Goal: Task Accomplishment & Management: Manage account settings

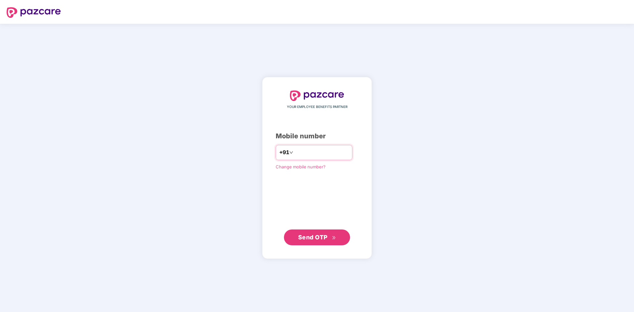
type input "**********"
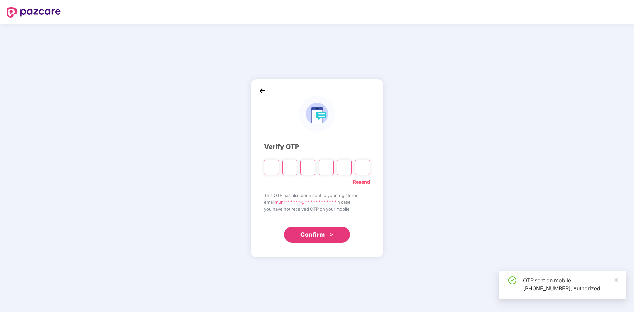
click at [273, 170] on input "Please enter verification code. Digit 1" at bounding box center [271, 167] width 15 height 15
type input "*"
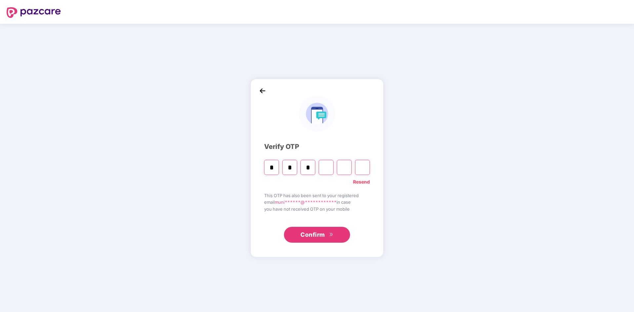
type input "*"
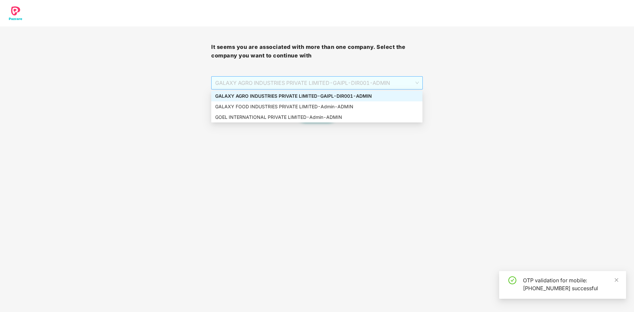
click at [337, 85] on span "GALAXY AGRO INDUSTRIES PRIVATE LIMITED - GAIPL-DIR001 - ADMIN" at bounding box center [316, 83] width 203 height 13
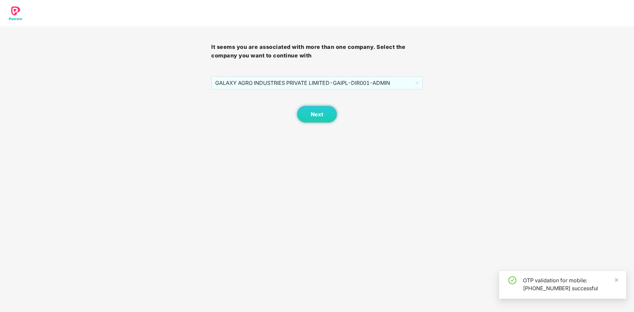
click at [310, 185] on body "It seems you are associated with more than one company. Select the company you …" at bounding box center [317, 156] width 634 height 312
click at [319, 107] on button "Next" at bounding box center [317, 114] width 40 height 17
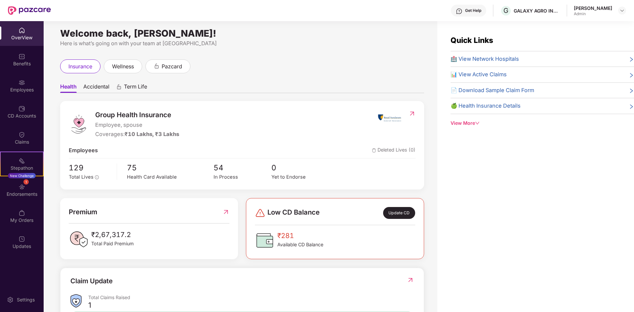
scroll to position [3, 0]
click at [150, 169] on span "75" at bounding box center [170, 169] width 87 height 12
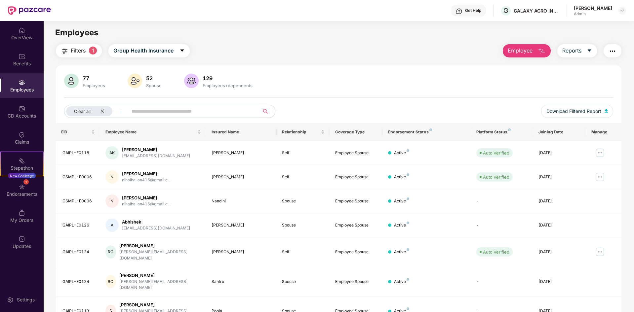
click at [188, 115] on input "text" at bounding box center [191, 111] width 119 height 10
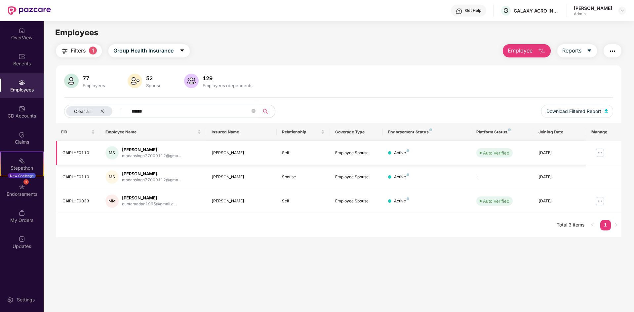
click at [595, 152] on img at bounding box center [600, 153] width 11 height 11
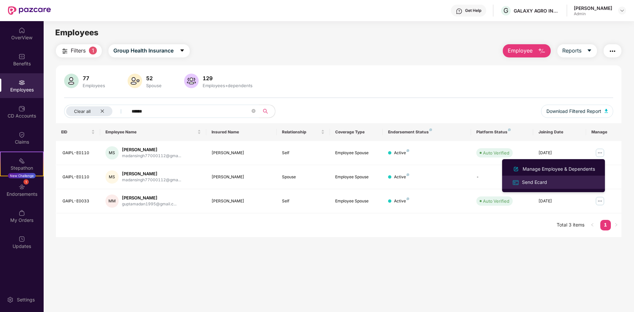
click at [552, 179] on div "Send Ecard" at bounding box center [554, 182] width 86 height 8
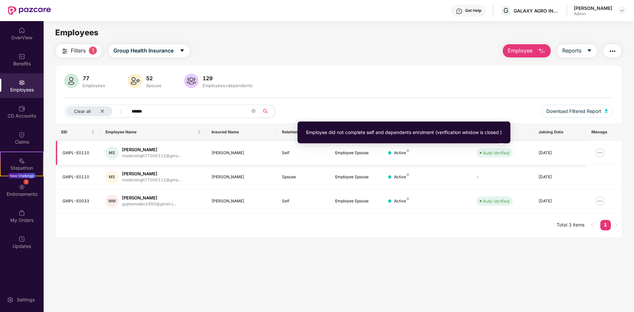
click at [480, 152] on span at bounding box center [481, 153] width 2 height 2
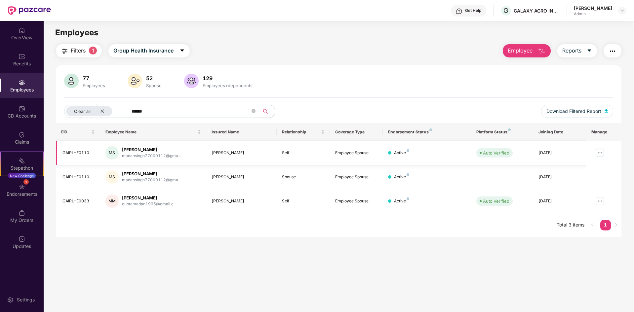
click at [525, 151] on div "Auto Verified" at bounding box center [501, 152] width 51 height 9
click at [132, 154] on div "madansingh77000112@gma..." at bounding box center [151, 156] width 59 height 6
click at [202, 163] on td "[PERSON_NAME] madansingh77000112@gma..." at bounding box center [153, 153] width 106 height 24
click at [221, 153] on div "[PERSON_NAME]" at bounding box center [242, 153] width 60 height 6
click at [410, 152] on div "Active" at bounding box center [427, 153] width 78 height 6
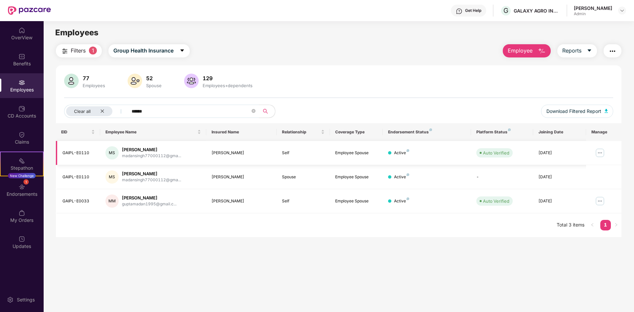
click at [405, 149] on td "Active" at bounding box center [427, 153] width 88 height 24
click at [197, 110] on input "*****" at bounding box center [191, 111] width 119 height 10
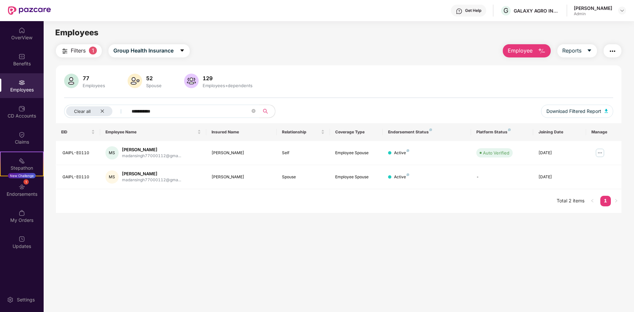
type input "**********"
drag, startPoint x: 463, startPoint y: 241, endPoint x: 590, endPoint y: 146, distance: 158.8
click at [462, 241] on main "**********" at bounding box center [339, 177] width 590 height 312
click at [599, 113] on span "Download Filtered Report" at bounding box center [573, 111] width 55 height 7
click at [596, 155] on img at bounding box center [600, 153] width 11 height 11
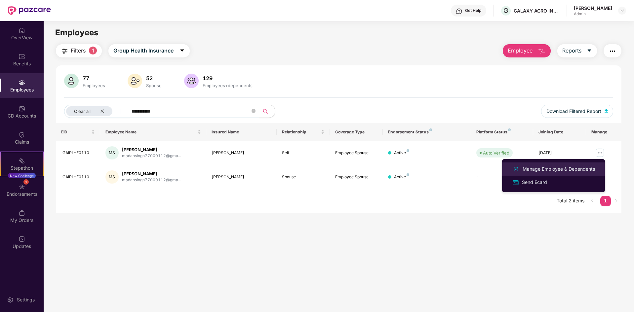
click at [554, 169] on div "Manage Employee & Dependents" at bounding box center [558, 169] width 75 height 7
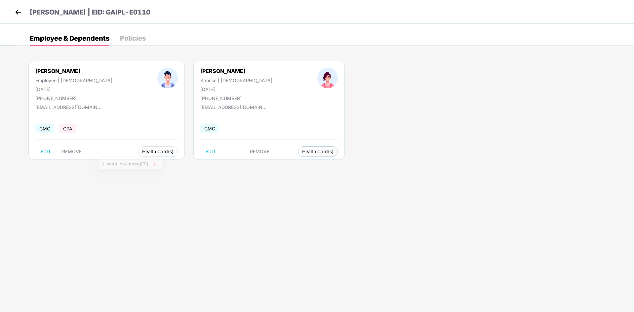
click at [142, 151] on span "Health Card(s)" at bounding box center [157, 151] width 31 height 3
click at [302, 153] on span "Health Card(s)" at bounding box center [317, 151] width 31 height 3
click at [142, 150] on span "Health Card(s)" at bounding box center [157, 151] width 31 height 3
click at [135, 168] on span "Health Insurance(ES)" at bounding box center [130, 164] width 55 height 7
click at [302, 151] on span "Health Card(s)" at bounding box center [317, 151] width 31 height 3
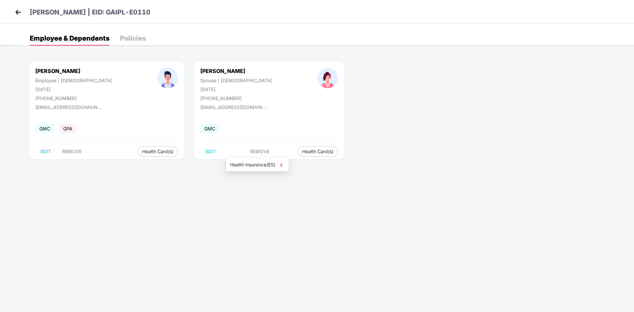
click at [258, 166] on span "Health Insurance(ES)" at bounding box center [257, 164] width 55 height 7
click at [19, 16] on img at bounding box center [18, 12] width 10 height 10
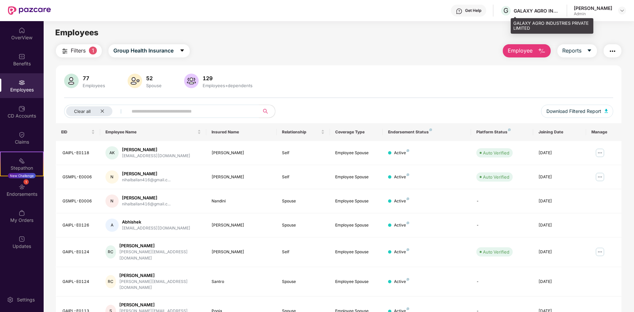
click at [539, 13] on div "GALAXY AGRO INDUSTRIES PRIVATE LIMITED" at bounding box center [537, 11] width 46 height 6
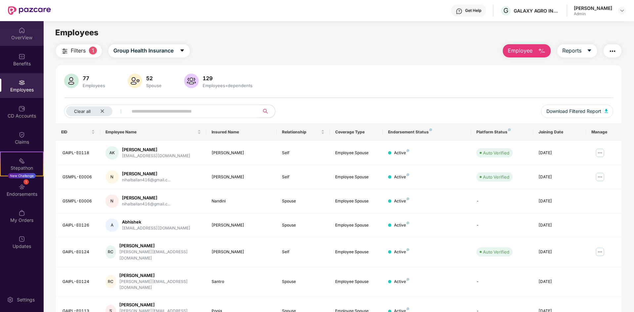
click at [18, 29] on div "OverView" at bounding box center [22, 33] width 44 height 25
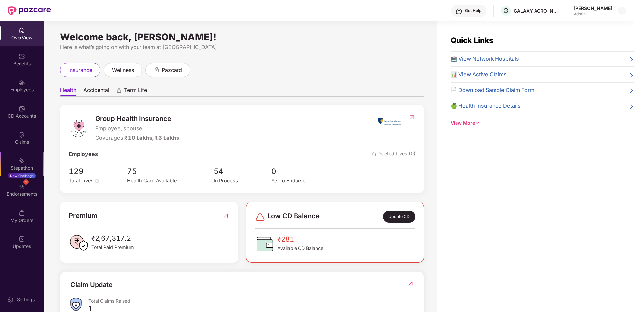
click at [465, 232] on div "Quick Links 🏥 View Network Hospitals 📊 View Active Claims 📄 Download Sample Cla…" at bounding box center [535, 177] width 197 height 312
click at [597, 15] on div "Admin" at bounding box center [593, 13] width 38 height 5
click at [15, 32] on div "OverView" at bounding box center [22, 33] width 44 height 25
click at [22, 265] on div "OverView Benefits Employees CD Accounts Claims Stepathon New Challenge 1 Endors…" at bounding box center [22, 166] width 44 height 291
click at [21, 248] on div "Updates" at bounding box center [22, 246] width 44 height 7
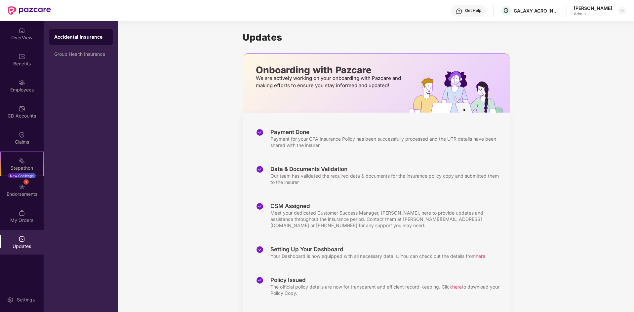
click at [161, 276] on div "Updates Onboarding with Pazcare We are actively working on your onboarding with…" at bounding box center [376, 173] width 516 height 305
click at [524, 5] on div "G GALAXY AGRO INDUSTRIES PRIVATE LIMITED" at bounding box center [530, 11] width 60 height 12
click at [529, 9] on div "GALAXY AGRO INDUSTRIES PRIVATE LIMITED" at bounding box center [537, 11] width 46 height 6
click at [594, 74] on div "Updates Onboarding with Pazcare We are actively working on your onboarding with…" at bounding box center [376, 173] width 516 height 305
click at [623, 8] on img at bounding box center [621, 10] width 5 height 5
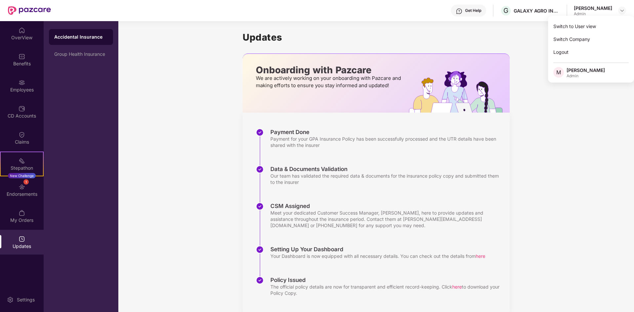
drag, startPoint x: 574, startPoint y: 168, endPoint x: 535, endPoint y: 46, distance: 127.8
click at [573, 168] on div "Updates Onboarding with Pazcare We are actively working on your onboarding with…" at bounding box center [376, 173] width 516 height 305
click at [620, 10] on img at bounding box center [621, 10] width 5 height 5
click at [580, 39] on div "Switch Company" at bounding box center [591, 39] width 86 height 13
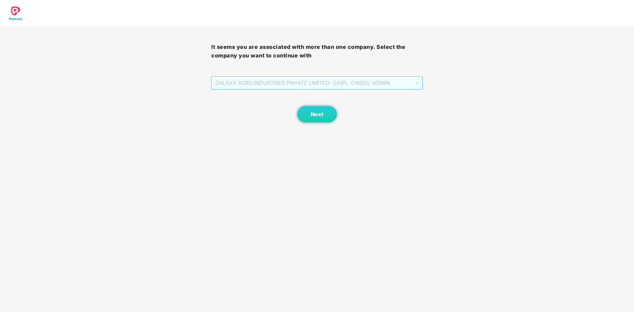
click at [340, 86] on span "GALAXY AGRO INDUSTRIES PRIVATE LIMITED - GAIPL-DIR001 - ADMIN" at bounding box center [316, 83] width 203 height 13
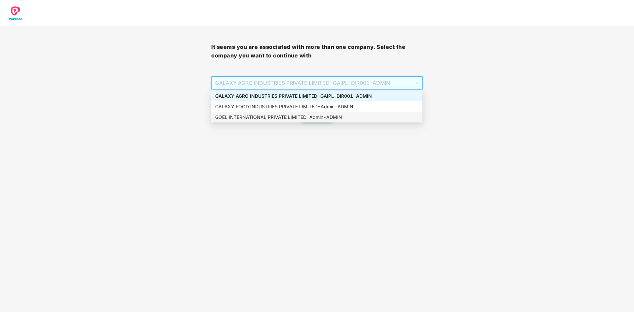
click at [322, 116] on div "GOEL INTERNATIONAL PRIVATE LIMITED - Admin - ADMIN" at bounding box center [316, 117] width 203 height 7
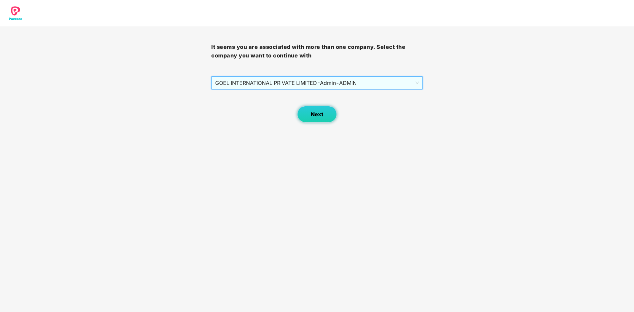
click at [322, 113] on span "Next" at bounding box center [317, 114] width 13 height 6
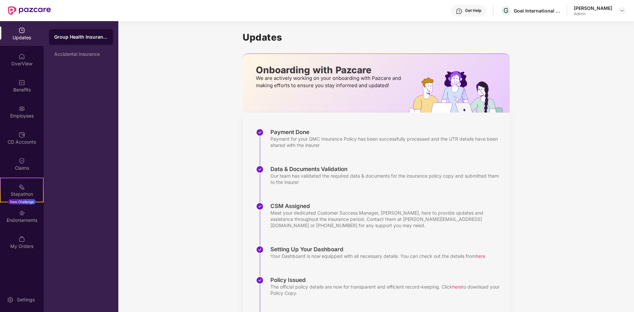
click at [217, 167] on div "Updates Onboarding with Pazcare We are actively working on your onboarding with…" at bounding box center [376, 195] width 516 height 348
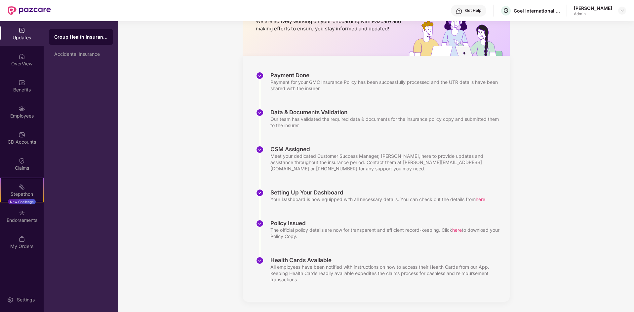
scroll to position [57, 0]
click at [14, 59] on div "OverView" at bounding box center [22, 59] width 44 height 25
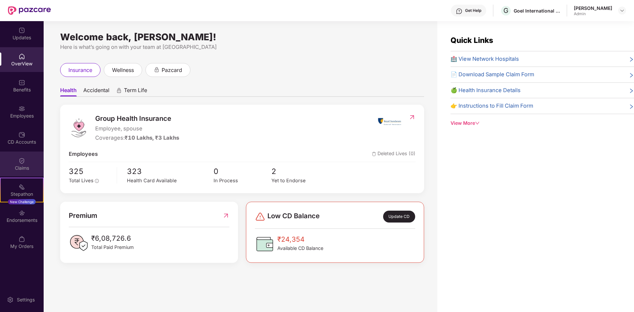
click at [25, 158] on img at bounding box center [22, 161] width 7 height 7
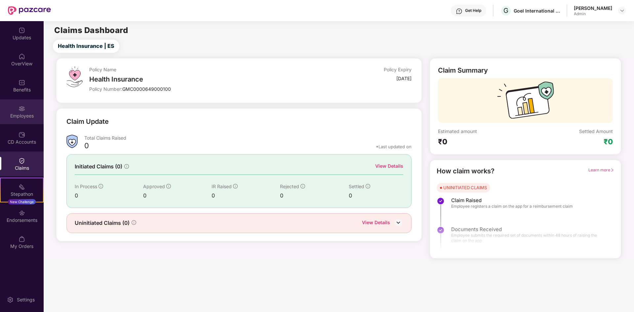
click at [29, 121] on div "Employees" at bounding box center [22, 111] width 44 height 25
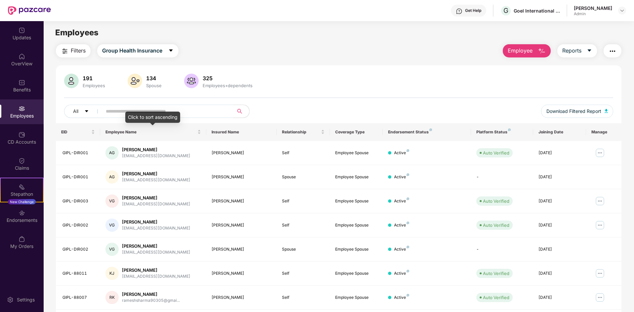
click at [166, 117] on div "Click to sort ascending" at bounding box center [152, 117] width 55 height 11
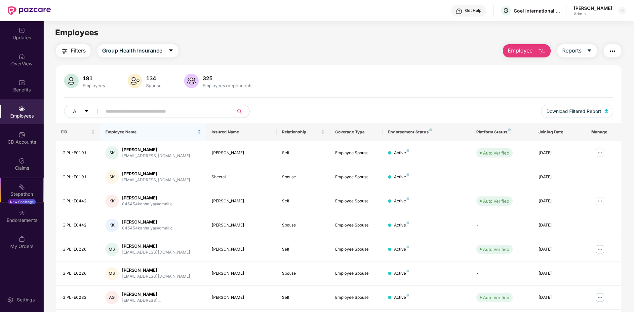
click at [182, 113] on input "text" at bounding box center [165, 111] width 119 height 10
click at [614, 52] on img "button" at bounding box center [612, 51] width 8 height 8
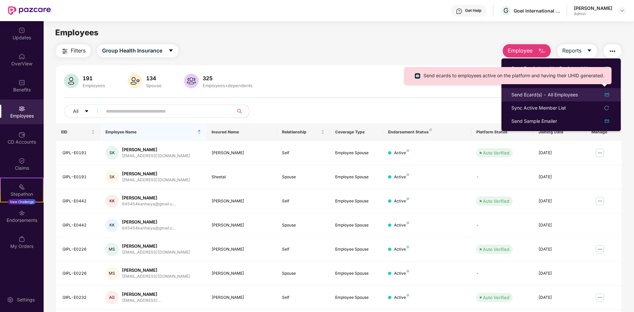
click at [541, 94] on div "Send Ecard(s) - All Employees" at bounding box center [544, 94] width 66 height 7
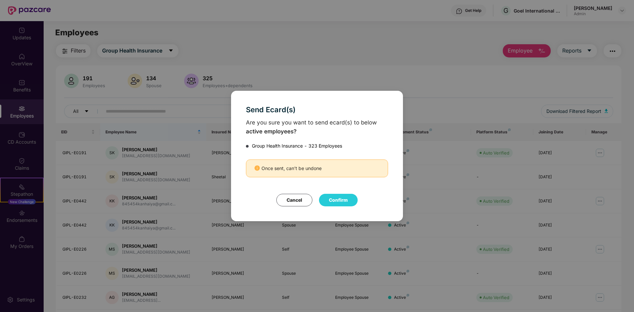
click at [434, 84] on div "Send Ecard(s) Are you sure you want to send ecard(s) to below active employees?…" at bounding box center [317, 156] width 634 height 312
click at [308, 195] on button "Cancel" at bounding box center [294, 200] width 36 height 13
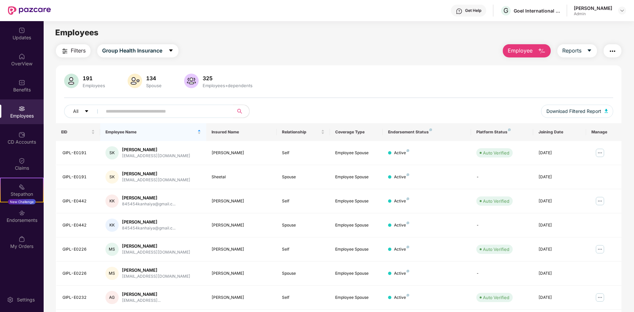
click at [612, 48] on img "button" at bounding box center [612, 51] width 8 height 8
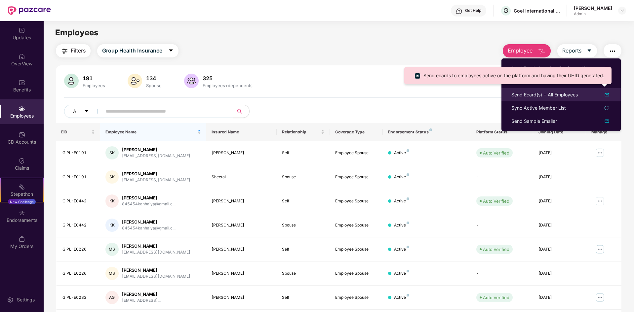
click at [532, 92] on div "Send Ecard(s) - All Employees" at bounding box center [544, 94] width 66 height 7
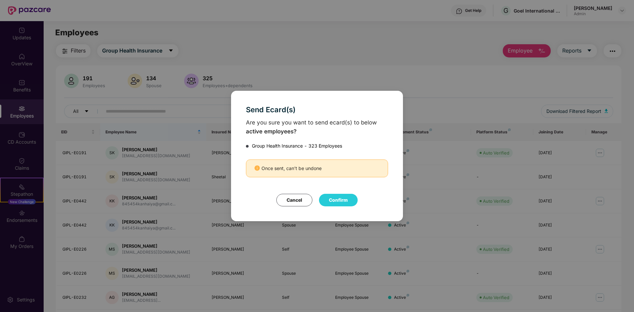
click at [339, 202] on button "Confirm" at bounding box center [338, 200] width 39 height 13
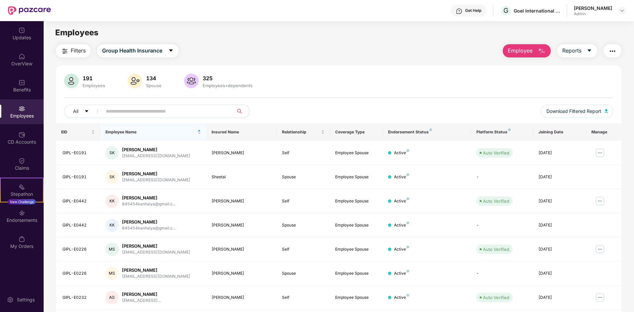
click at [616, 52] on button "button" at bounding box center [613, 50] width 18 height 13
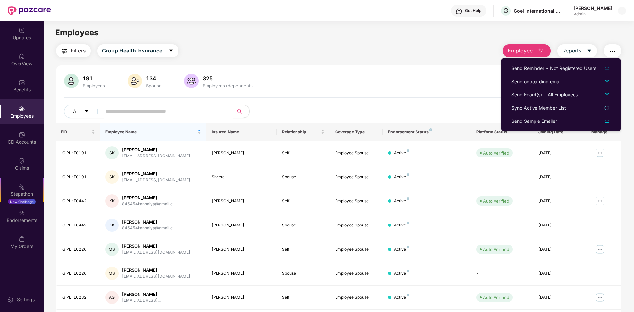
click at [388, 90] on div "191 Employees 134 Spouse 325 Employees+dependents All Download Filtered Report" at bounding box center [339, 99] width 566 height 50
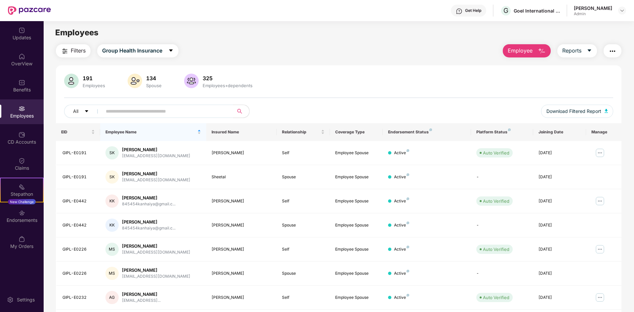
click at [600, 10] on div "[PERSON_NAME]" at bounding box center [593, 8] width 38 height 6
click at [618, 9] on div at bounding box center [622, 11] width 8 height 8
click at [591, 38] on div "Switch Company" at bounding box center [591, 39] width 86 height 13
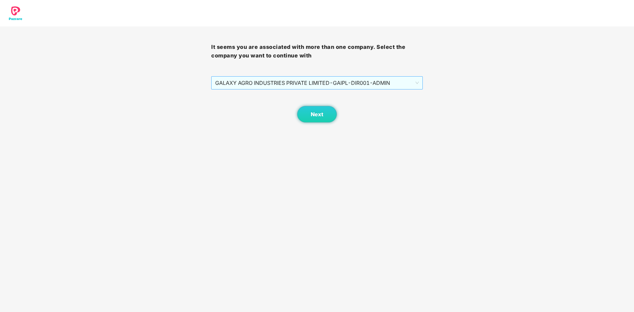
click at [333, 85] on span "GALAXY AGRO INDUSTRIES PRIVATE LIMITED - GAIPL-DIR001 - ADMIN" at bounding box center [316, 83] width 203 height 13
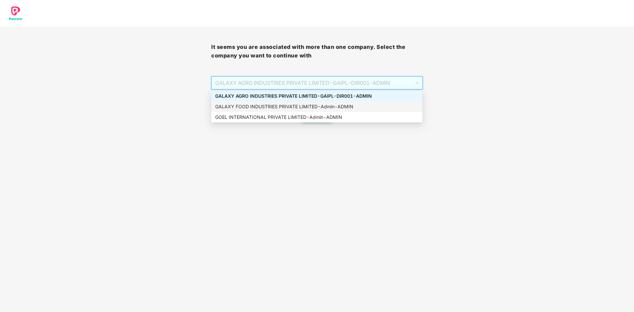
click at [327, 105] on div "GALAXY FOOD INDUSTRIES PRIVATE LIMITED - Admin - ADMIN" at bounding box center [316, 106] width 203 height 7
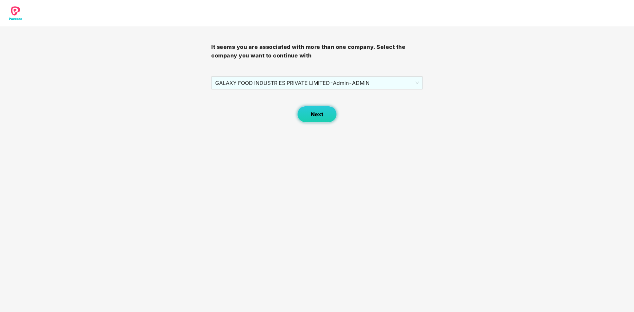
click at [319, 116] on span "Next" at bounding box center [317, 114] width 13 height 6
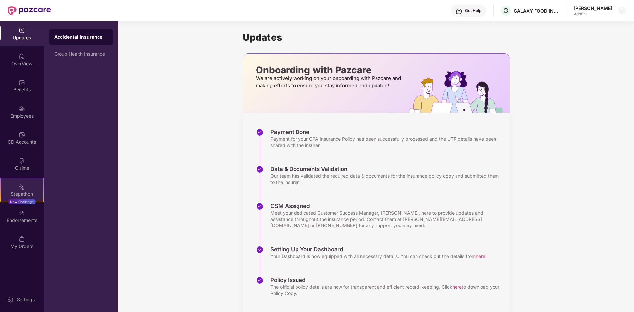
click at [11, 190] on div "Stepathon New Challenge" at bounding box center [22, 190] width 44 height 25
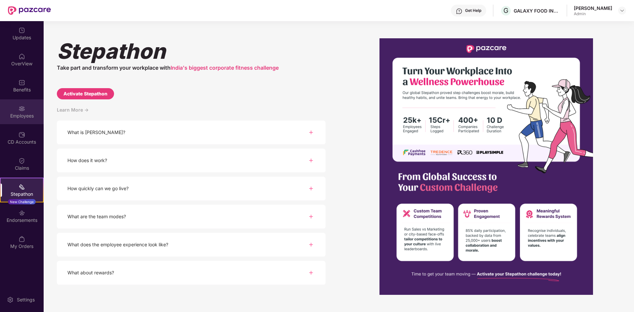
click at [24, 105] on div at bounding box center [22, 108] width 7 height 7
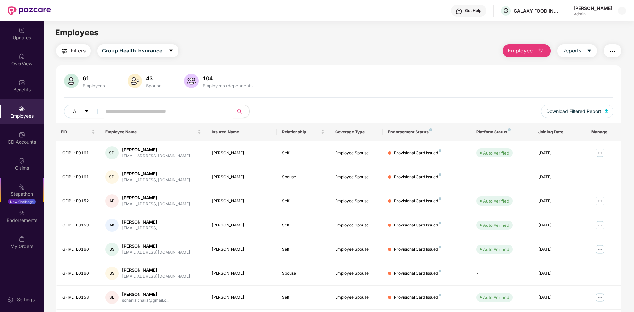
click at [607, 50] on button "button" at bounding box center [613, 50] width 18 height 13
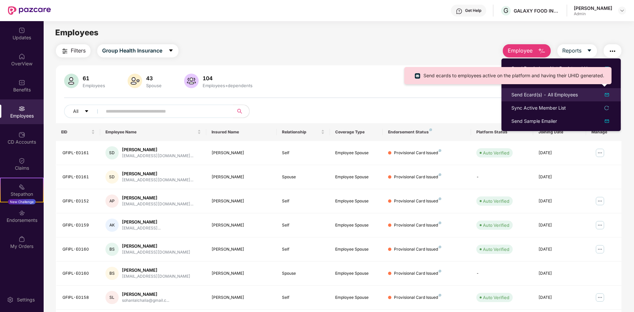
click at [569, 94] on div "Send Ecard(s) - All Employees" at bounding box center [544, 94] width 66 height 7
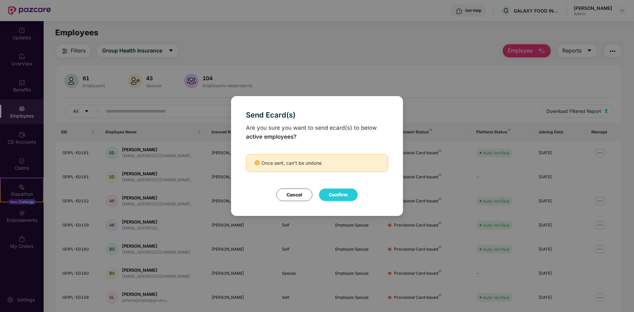
click at [347, 195] on button "Confirm" at bounding box center [338, 195] width 39 height 13
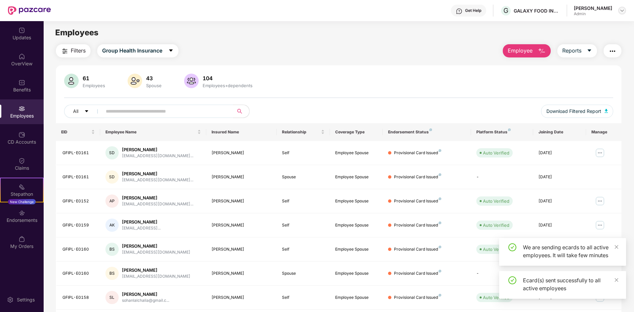
click at [621, 11] on img at bounding box center [621, 10] width 5 height 5
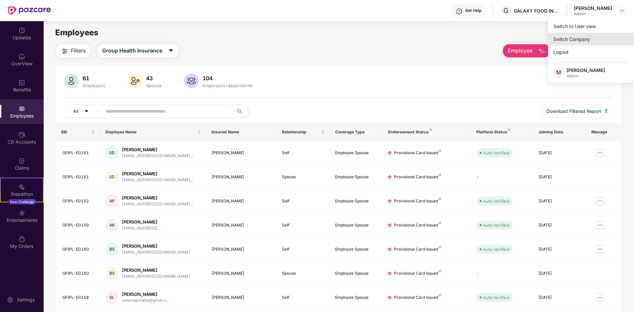
click at [596, 38] on div "Switch Company" at bounding box center [591, 39] width 86 height 13
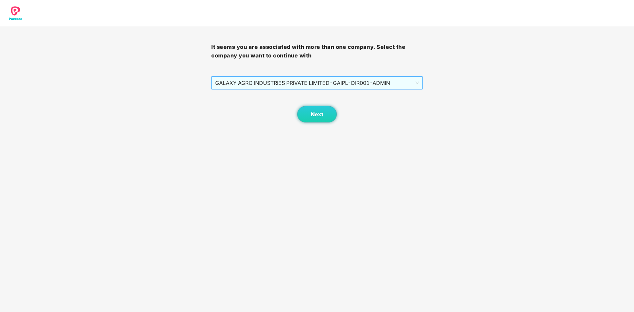
click at [371, 86] on span "GALAXY AGRO INDUSTRIES PRIVATE LIMITED - GAIPL-DIR001 - ADMIN" at bounding box center [316, 83] width 203 height 13
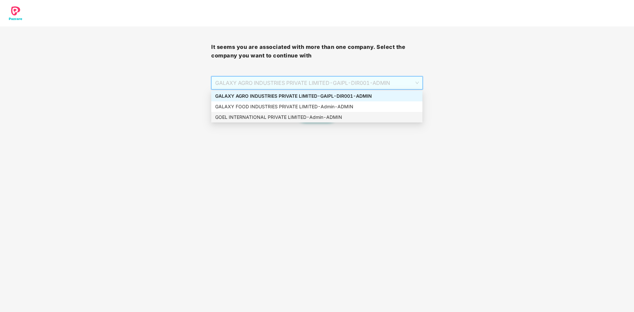
click at [354, 113] on div "GOEL INTERNATIONAL PRIVATE LIMITED - Admin - ADMIN" at bounding box center [316, 117] width 211 height 11
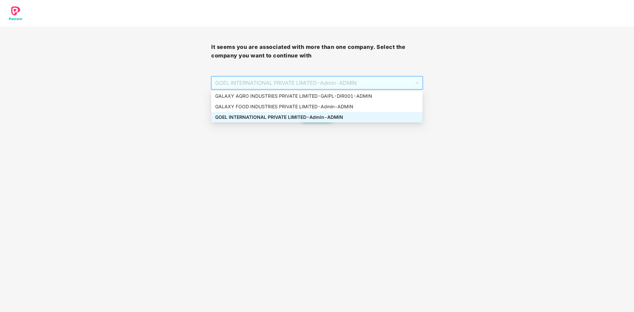
click at [361, 78] on span "GOEL INTERNATIONAL PRIVATE LIMITED - Admin - ADMIN" at bounding box center [316, 83] width 203 height 13
click at [354, 92] on div "GALAXY AGRO INDUSTRIES PRIVATE LIMITED - GAIPL-DIR001 - ADMIN" at bounding box center [316, 96] width 211 height 11
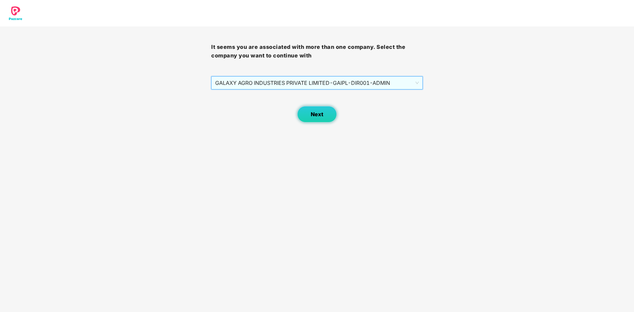
click at [326, 115] on button "Next" at bounding box center [317, 114] width 40 height 17
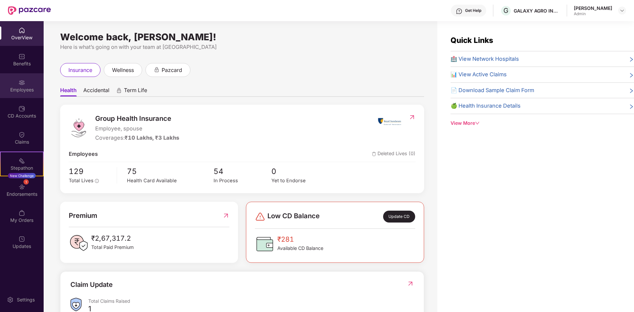
click at [17, 85] on div "Employees" at bounding box center [22, 85] width 44 height 25
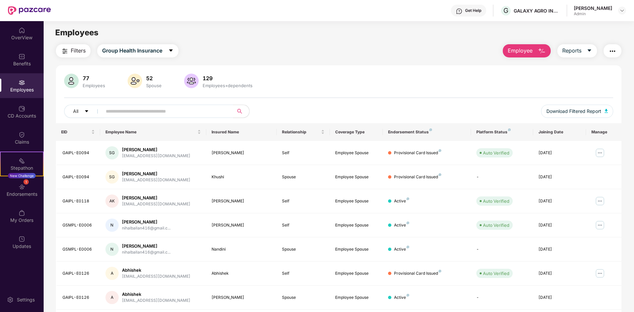
click at [609, 52] on img "button" at bounding box center [612, 51] width 8 height 8
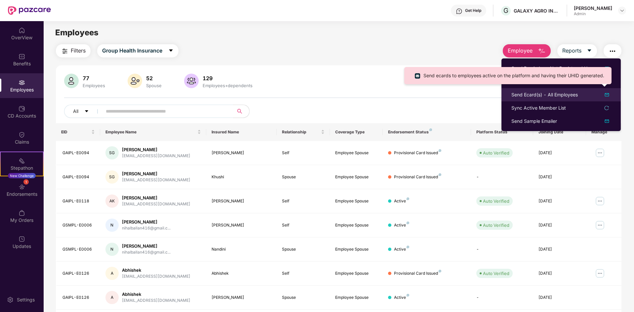
click at [567, 97] on div "Send Ecard(s) - All Employees" at bounding box center [544, 94] width 66 height 7
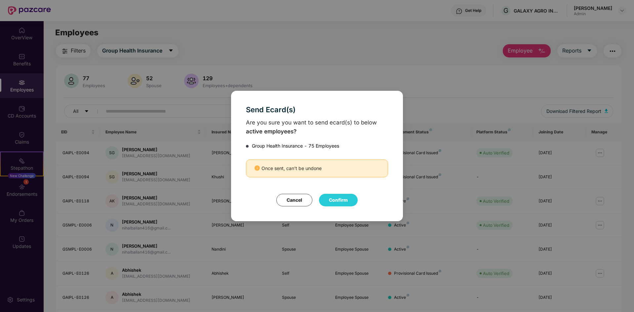
click at [332, 198] on button "Confirm" at bounding box center [338, 200] width 39 height 13
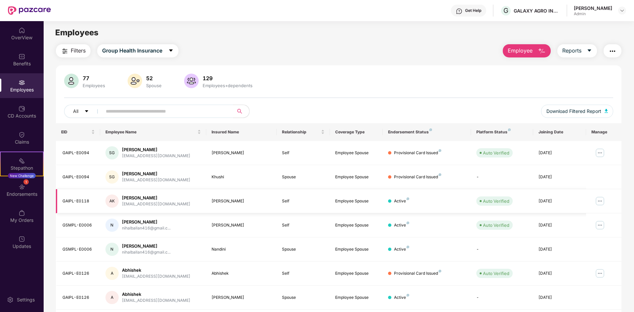
scroll to position [66, 0]
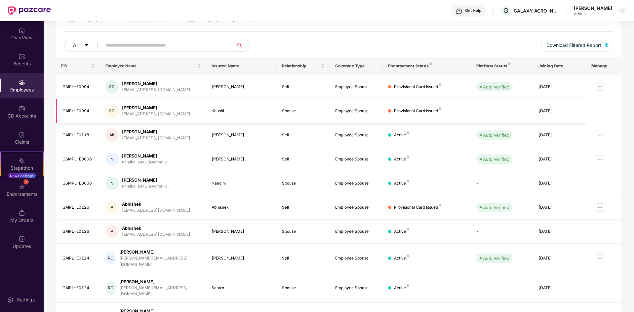
click at [397, 111] on div "Provisional Card Issued" at bounding box center [417, 111] width 47 height 6
click at [436, 207] on div "Provisional Card Issued" at bounding box center [417, 208] width 47 height 6
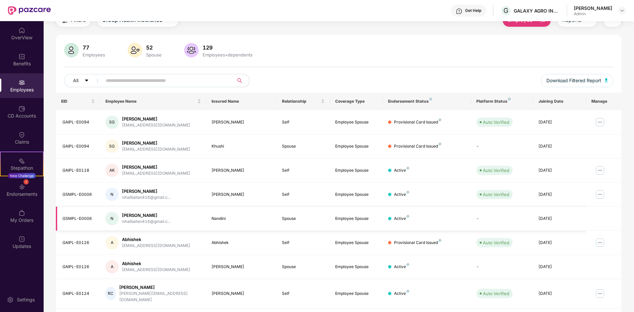
scroll to position [0, 0]
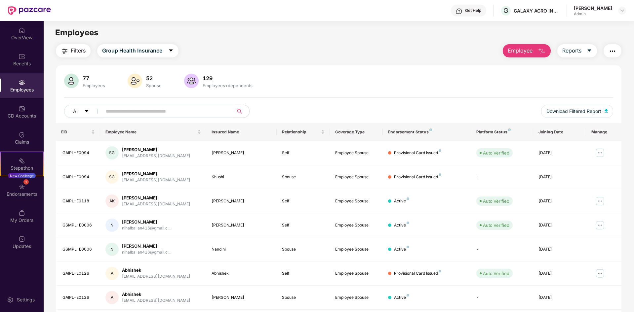
click at [37, 87] on div "Employees" at bounding box center [22, 90] width 44 height 7
click at [205, 83] on div "Employees+dependents" at bounding box center [227, 85] width 53 height 5
click at [37, 238] on div "Updates" at bounding box center [22, 242] width 44 height 25
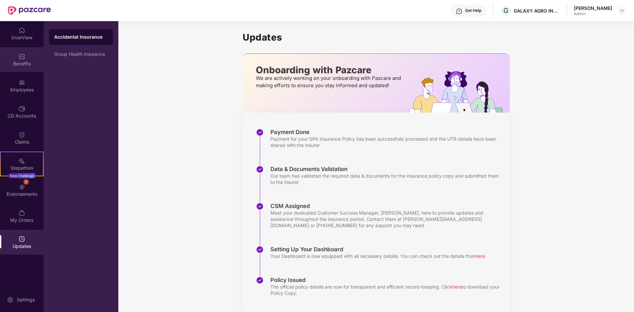
click at [16, 58] on div "Benefits" at bounding box center [22, 59] width 44 height 25
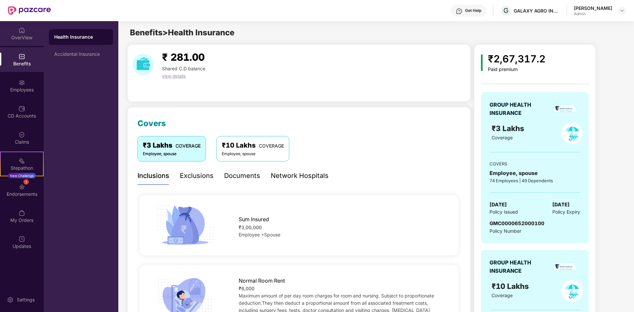
click at [17, 34] on div "OverView" at bounding box center [22, 33] width 44 height 25
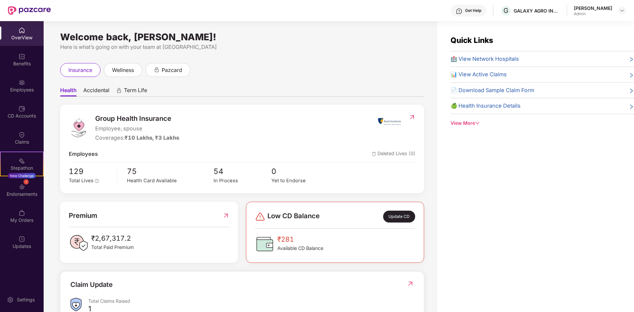
click at [529, 95] on div "🏥 View Network Hospitals 📊 View Active Claims 📄 Download Sample Claim Form 🍏 He…" at bounding box center [542, 85] width 183 height 60
click at [514, 89] on span "📄 Download Sample Claim Form" at bounding box center [493, 90] width 84 height 9
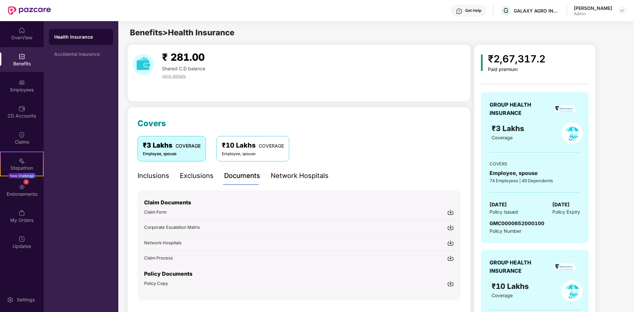
click at [596, 13] on div "Admin" at bounding box center [593, 13] width 38 height 5
click at [624, 13] on img at bounding box center [621, 10] width 5 height 5
click at [597, 35] on div "Switch Company" at bounding box center [591, 39] width 86 height 13
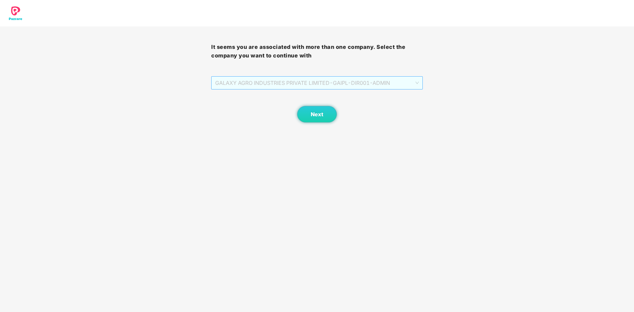
click at [318, 89] on span "GALAXY AGRO INDUSTRIES PRIVATE LIMITED - GAIPL-DIR001 - ADMIN" at bounding box center [316, 83] width 203 height 13
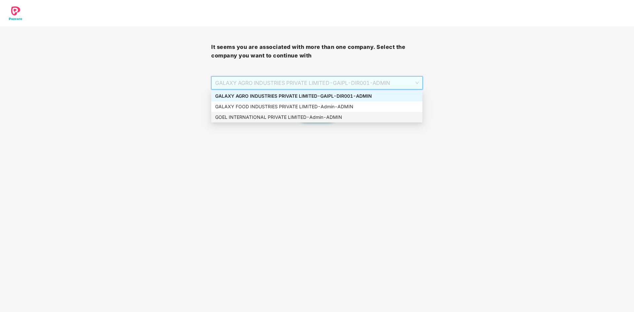
click at [311, 116] on div "GOEL INTERNATIONAL PRIVATE LIMITED - Admin - ADMIN" at bounding box center [316, 117] width 203 height 7
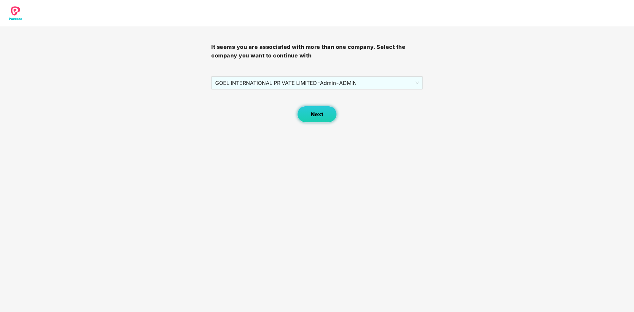
click at [331, 118] on button "Next" at bounding box center [317, 114] width 40 height 17
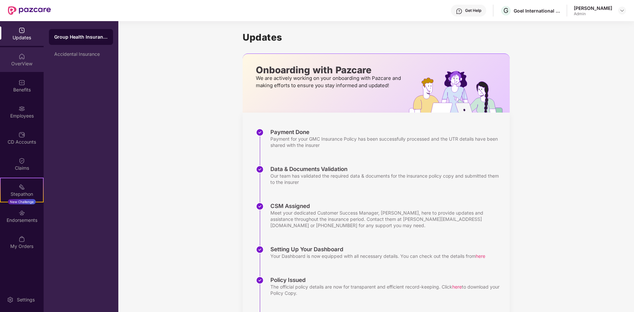
click at [25, 61] on div "OverView" at bounding box center [22, 63] width 44 height 7
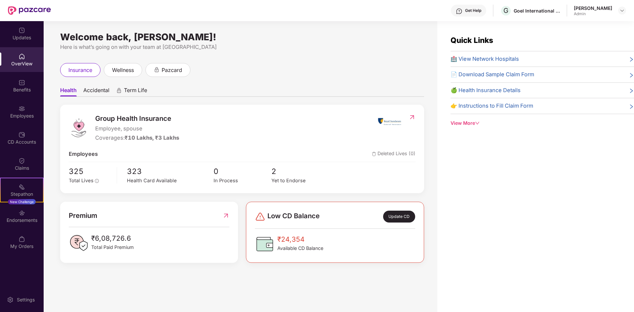
click at [501, 90] on span "🍏 Health Insurance Details" at bounding box center [486, 90] width 70 height 9
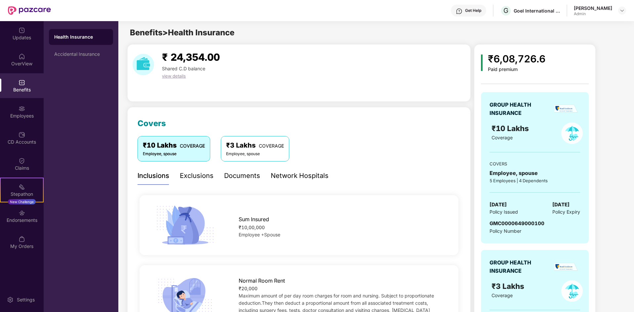
click at [25, 23] on div "Updates" at bounding box center [22, 33] width 44 height 25
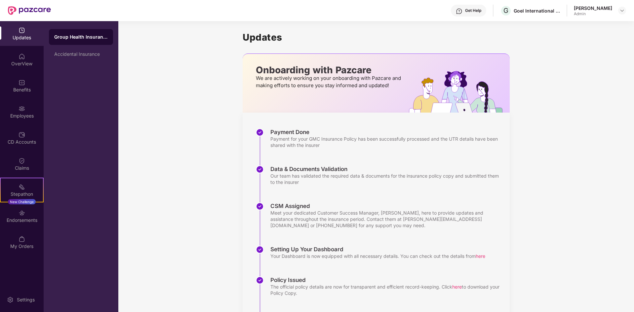
click at [18, 51] on div "OverView" at bounding box center [22, 59] width 44 height 25
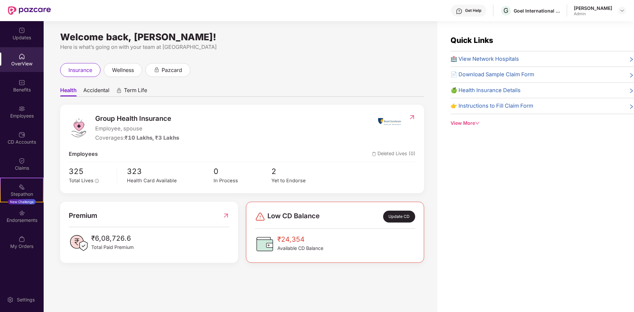
click at [476, 123] on icon "down" at bounding box center [477, 123] width 5 height 5
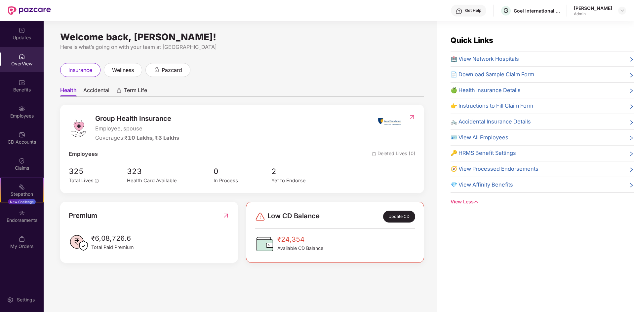
click at [535, 169] on span "🧭 View Processed Endorsements" at bounding box center [495, 169] width 88 height 9
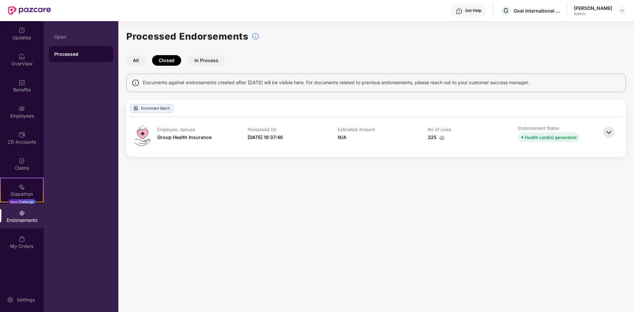
click at [552, 159] on div "Processed Endorsements All Closed In Process Documents against endorsements cre…" at bounding box center [376, 97] width 516 height 136
click at [136, 58] on button "All" at bounding box center [135, 60] width 19 height 11
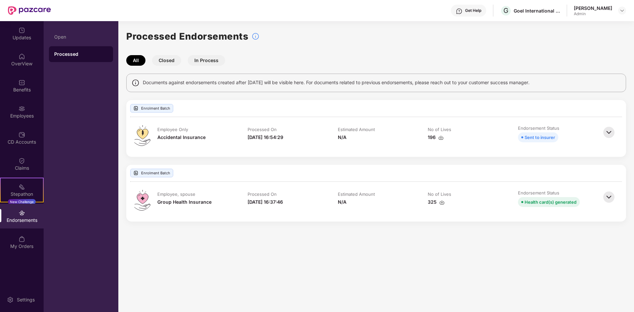
drag, startPoint x: 298, startPoint y: 256, endPoint x: 583, endPoint y: 55, distance: 349.1
click at [301, 251] on main "Processed Endorsements All Closed In Process Documents against endorsements cre…" at bounding box center [376, 166] width 516 height 291
click at [624, 11] on img at bounding box center [621, 10] width 5 height 5
click at [603, 40] on div "Switch Company" at bounding box center [591, 39] width 86 height 13
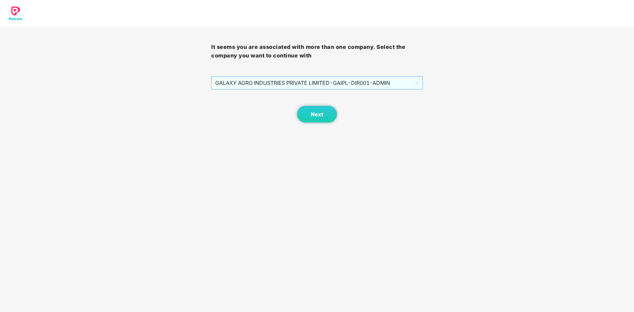
click at [380, 84] on span "GALAXY AGRO INDUSTRIES PRIVATE LIMITED - GAIPL-DIR001 - ADMIN" at bounding box center [316, 83] width 203 height 13
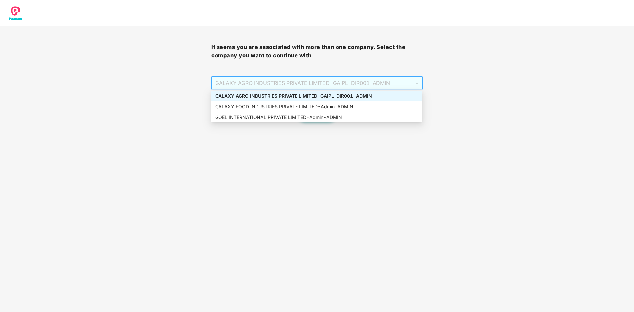
click at [336, 94] on div "GALAXY AGRO INDUSTRIES PRIVATE LIMITED - GAIPL-DIR001 - ADMIN" at bounding box center [316, 96] width 203 height 7
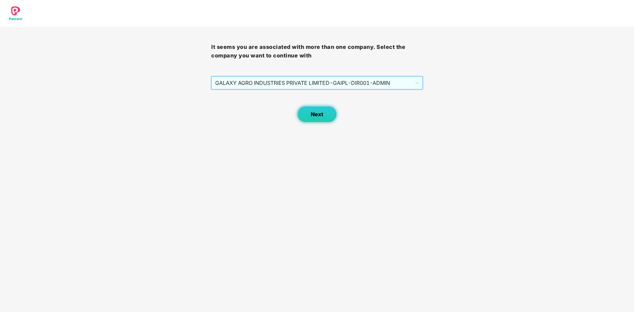
click at [336, 115] on button "Next" at bounding box center [317, 114] width 40 height 17
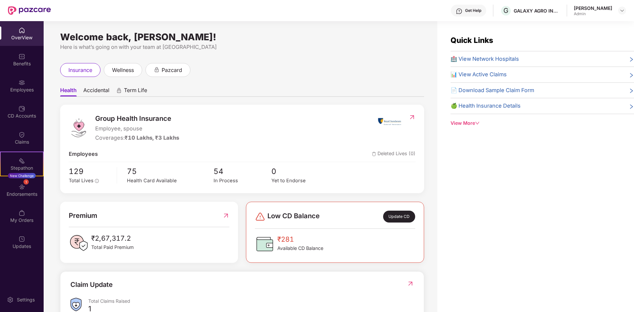
click at [471, 120] on div "View More" at bounding box center [542, 123] width 183 height 7
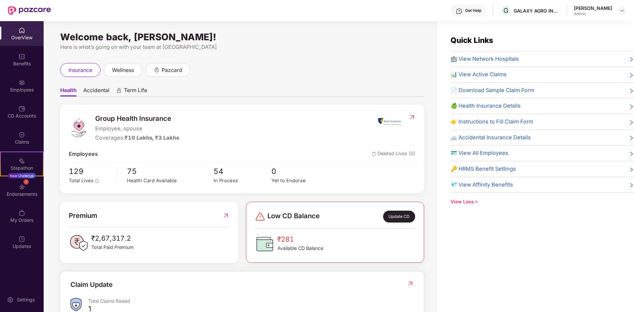
click at [480, 75] on span "📊 View Active Claims" at bounding box center [479, 74] width 56 height 9
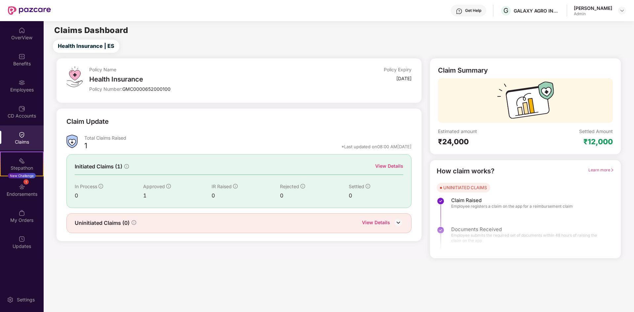
click at [378, 220] on div "View Details" at bounding box center [376, 223] width 28 height 9
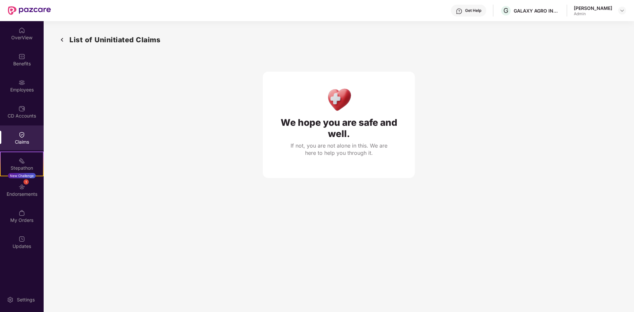
click at [62, 40] on img at bounding box center [62, 39] width 11 height 11
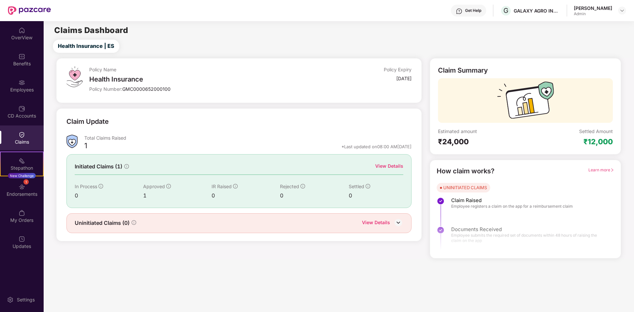
click at [390, 166] on div "View Details" at bounding box center [389, 166] width 28 height 7
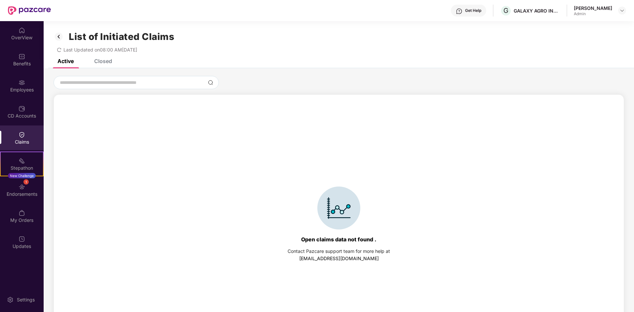
click at [99, 60] on div "Closed" at bounding box center [103, 61] width 18 height 7
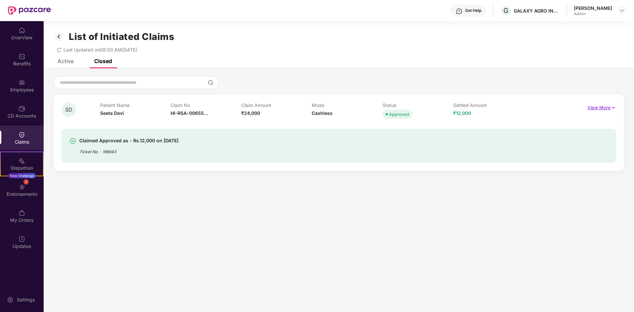
click at [607, 106] on p "View More" at bounding box center [601, 106] width 29 height 9
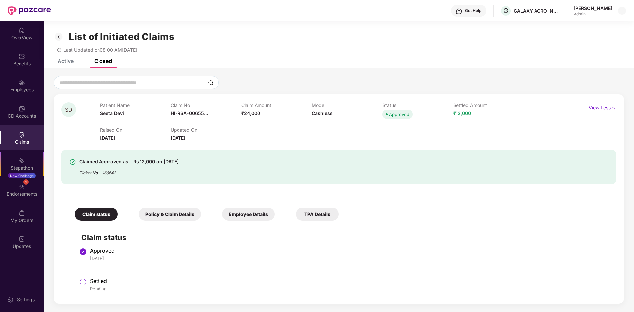
click at [313, 265] on li "Approved [DATE]" at bounding box center [345, 265] width 528 height 30
drag, startPoint x: 143, startPoint y: 160, endPoint x: 139, endPoint y: 163, distance: 5.3
click at [139, 163] on div "Claimed Approved as - Rs.12,000 on [DATE]" at bounding box center [128, 162] width 99 height 8
drag, startPoint x: 139, startPoint y: 163, endPoint x: 174, endPoint y: 163, distance: 35.4
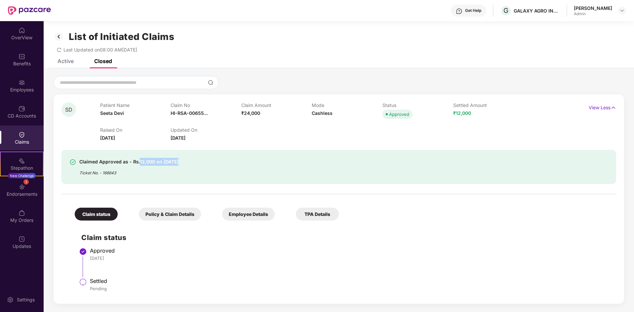
click at [174, 163] on div "Claimed Approved as - Rs.12,000 on [DATE]" at bounding box center [128, 162] width 99 height 8
click at [262, 253] on div "Approved" at bounding box center [350, 251] width 520 height 7
click at [20, 32] on img at bounding box center [22, 30] width 7 height 7
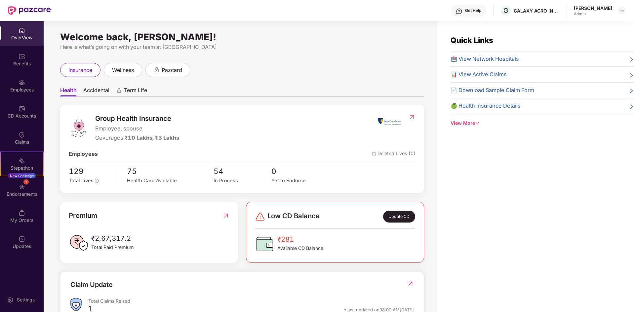
click at [478, 71] on span "📊 View Active Claims" at bounding box center [479, 74] width 56 height 9
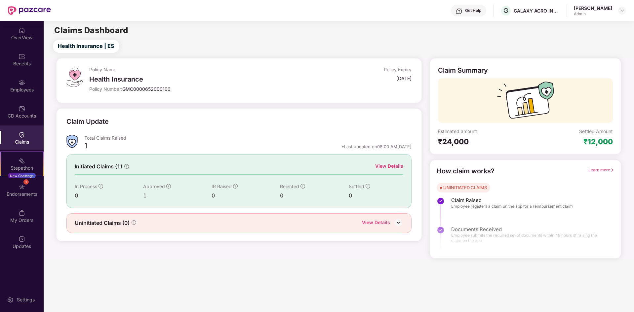
click at [392, 168] on div "View Details" at bounding box center [389, 166] width 28 height 7
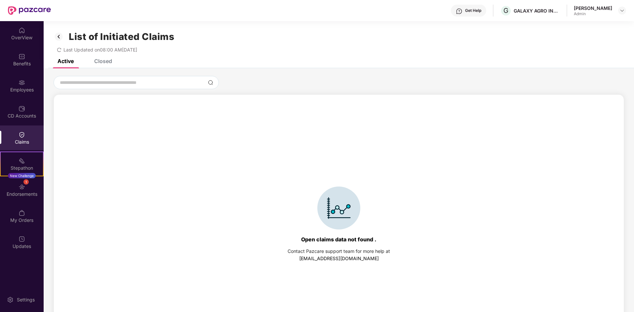
click at [105, 59] on div "List of Initiated Claims Last Updated on 08:00 AM[DATE]" at bounding box center [339, 40] width 590 height 38
click at [111, 60] on div "Closed" at bounding box center [103, 61] width 18 height 7
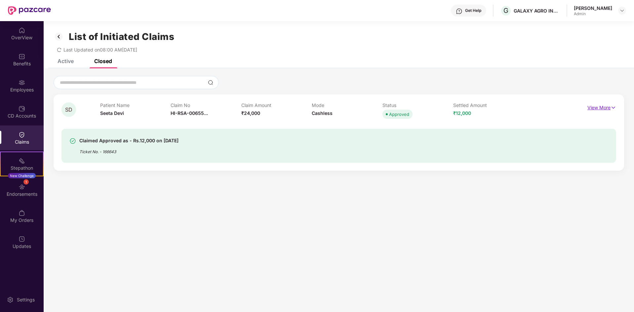
click at [590, 110] on p "View More" at bounding box center [601, 106] width 29 height 9
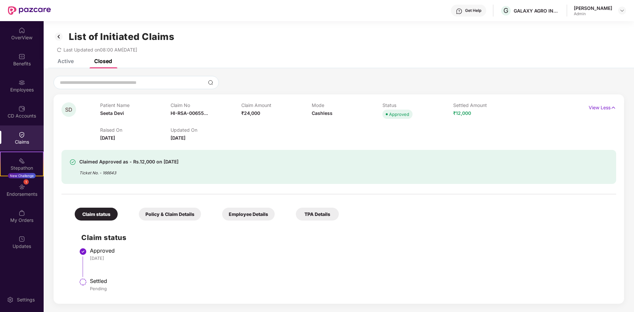
click at [166, 211] on div "Policy & Claim Details" at bounding box center [170, 214] width 62 height 13
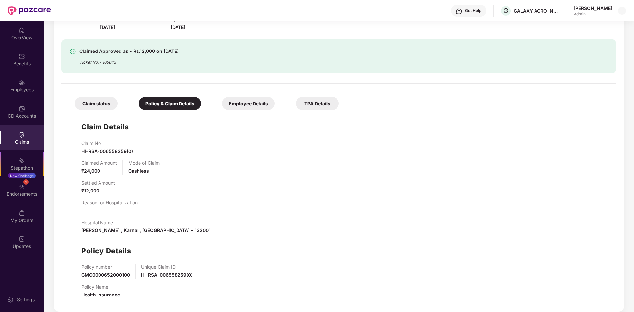
scroll to position [117, 0]
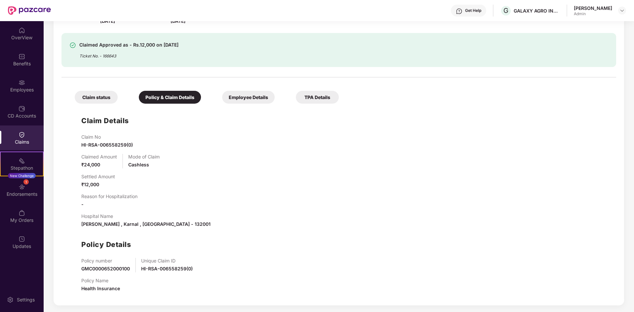
click at [238, 99] on div "Employee Details" at bounding box center [248, 97] width 53 height 13
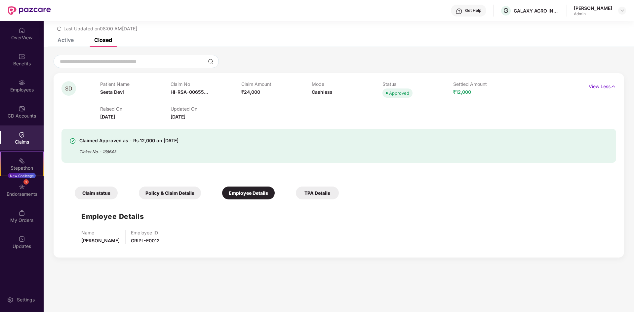
click at [309, 194] on div "TPA Details" at bounding box center [317, 193] width 43 height 13
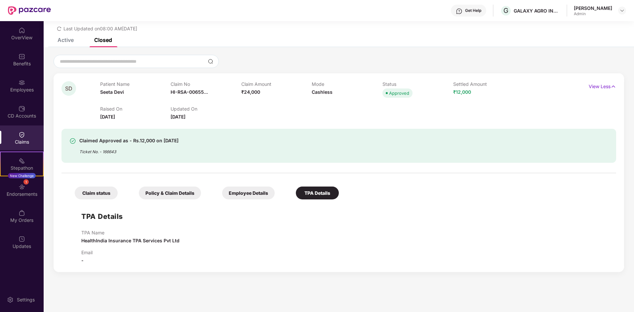
click at [254, 198] on div "Employee Details" at bounding box center [248, 193] width 53 height 13
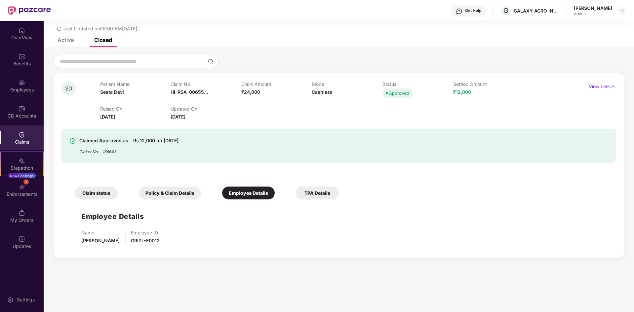
click at [181, 193] on div "Policy & Claim Details" at bounding box center [170, 193] width 62 height 13
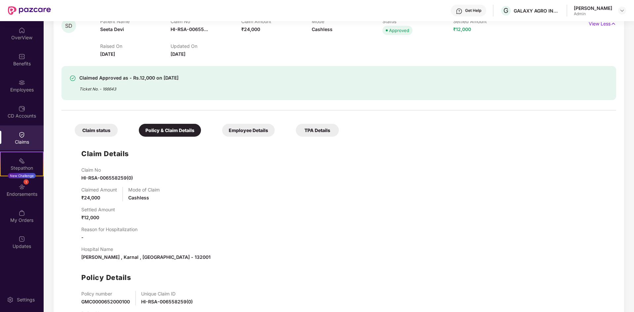
click at [101, 124] on div "Claim status" at bounding box center [96, 130] width 43 height 13
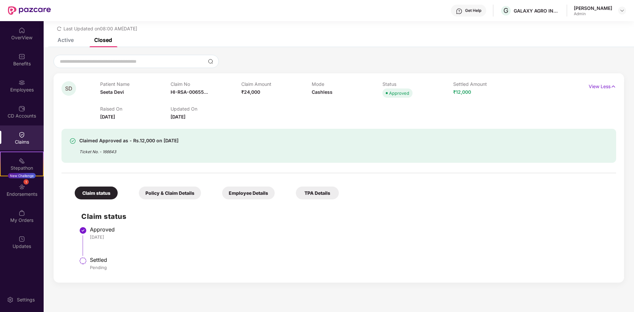
scroll to position [21, 0]
click at [411, 184] on div "Claim status Policy & Claim Details Employee Details TPA Details Claim status A…" at bounding box center [338, 226] width 555 height 98
click at [35, 35] on div "OverView" at bounding box center [22, 37] width 44 height 7
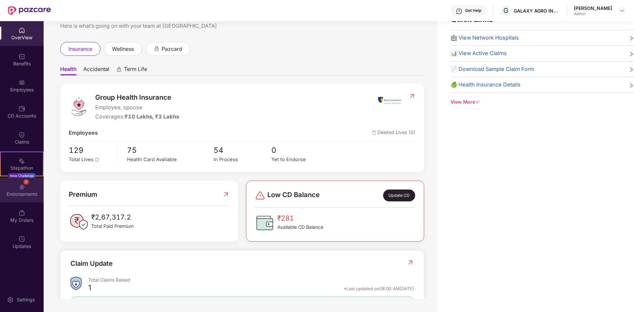
click at [16, 189] on div "1 Endorsements" at bounding box center [22, 190] width 44 height 25
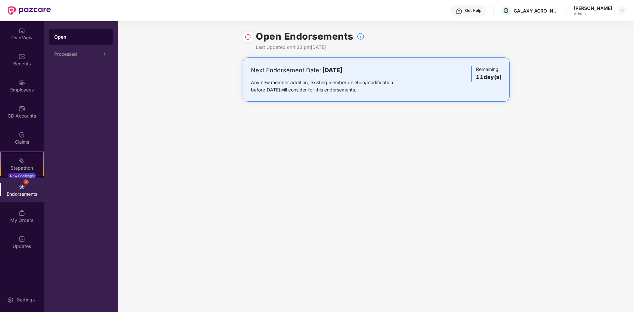
click at [459, 80] on div "Next Endorsement Date: [DATE] Any new member addition, existing member deletion…" at bounding box center [376, 80] width 251 height 28
click at [95, 58] on div "Processed 1" at bounding box center [81, 54] width 64 height 16
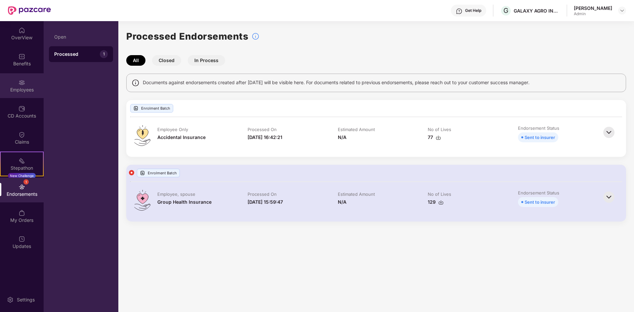
click at [18, 87] on div "Employees" at bounding box center [22, 90] width 44 height 7
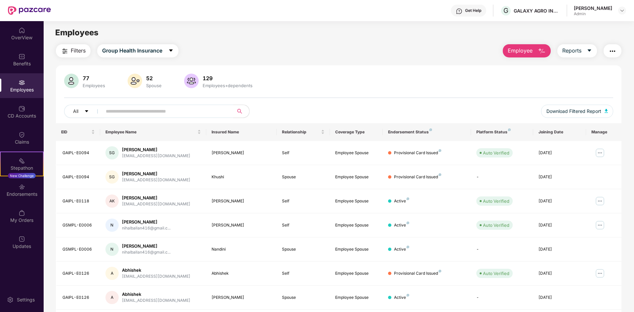
click at [129, 111] on input "text" at bounding box center [165, 111] width 119 height 10
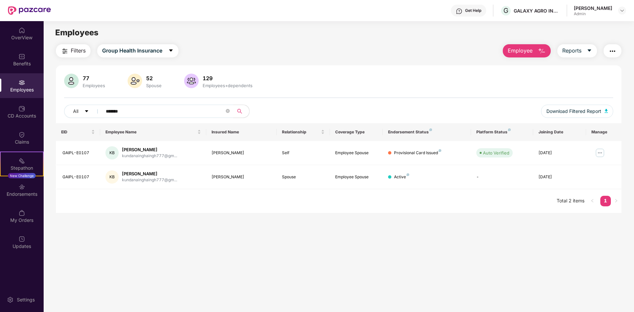
type input "******"
click at [617, 11] on div "[PERSON_NAME] Admin" at bounding box center [600, 11] width 52 height 12
click at [624, 13] on img at bounding box center [621, 10] width 5 height 5
click at [597, 39] on div "Switch Company" at bounding box center [591, 39] width 86 height 13
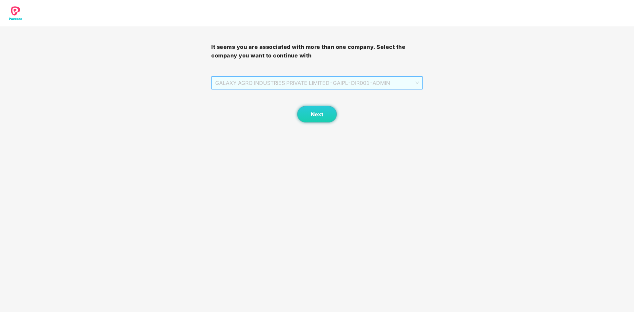
click at [376, 82] on span "GALAXY AGRO INDUSTRIES PRIVATE LIMITED - GAIPL-DIR001 - ADMIN" at bounding box center [316, 83] width 203 height 13
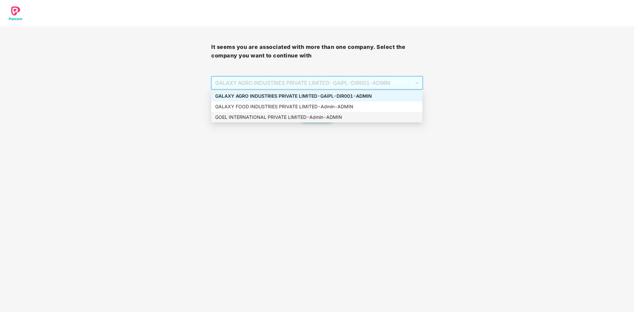
click at [291, 121] on div "GOEL INTERNATIONAL PRIVATE LIMITED - Admin - ADMIN" at bounding box center [316, 117] width 211 height 11
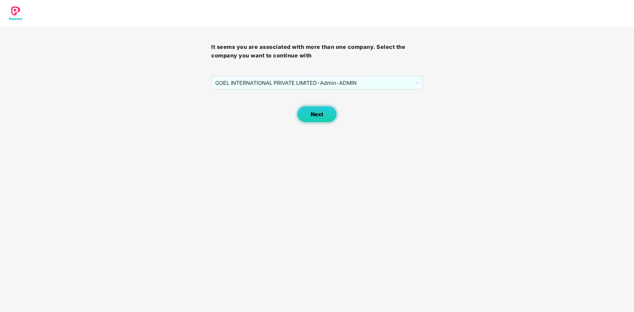
click at [323, 115] on span "Next" at bounding box center [317, 114] width 13 height 6
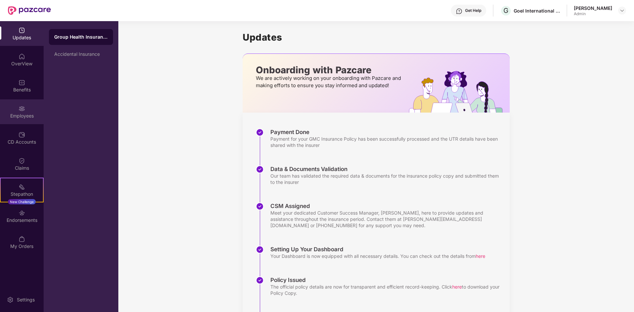
click at [28, 105] on div "Employees" at bounding box center [22, 111] width 44 height 25
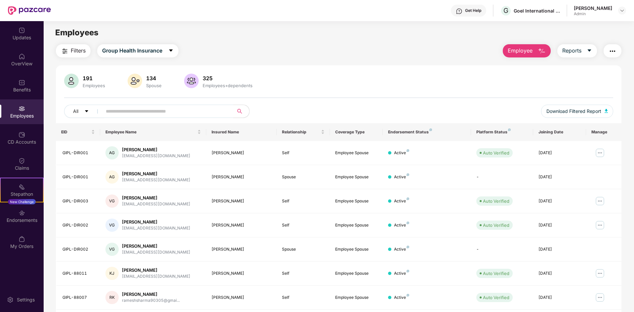
click at [185, 112] on input "text" at bounding box center [165, 111] width 119 height 10
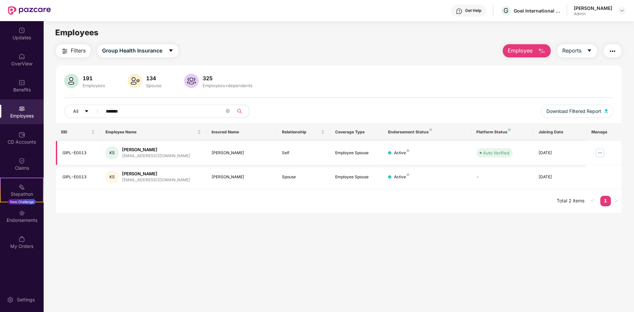
type input "******"
click at [598, 155] on img at bounding box center [600, 153] width 11 height 11
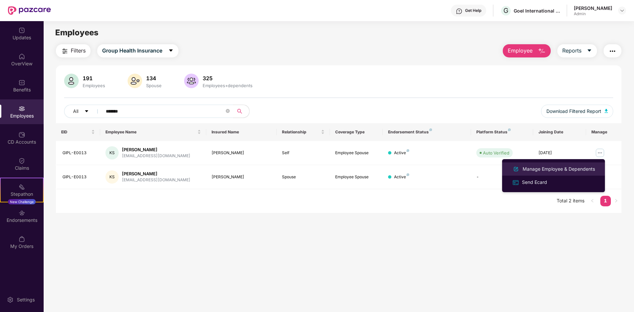
click at [584, 165] on div "Manage Employee & Dependents" at bounding box center [554, 169] width 86 height 8
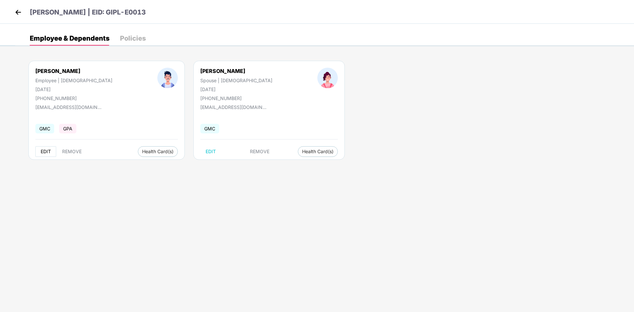
click at [43, 151] on span "EDIT" at bounding box center [46, 151] width 10 height 5
select select "****"
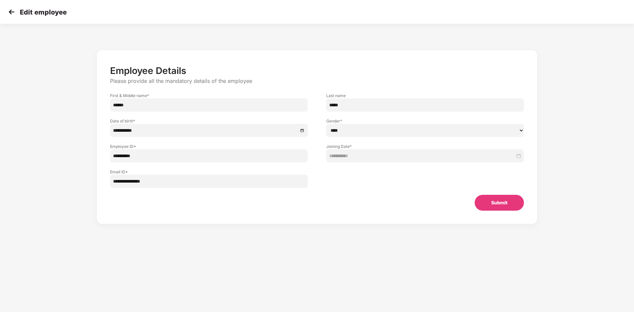
click at [317, 152] on div "**********" at bounding box center [425, 149] width 216 height 25
click at [277, 234] on div "**********" at bounding box center [317, 144] width 528 height 194
click at [10, 15] on img at bounding box center [12, 12] width 10 height 10
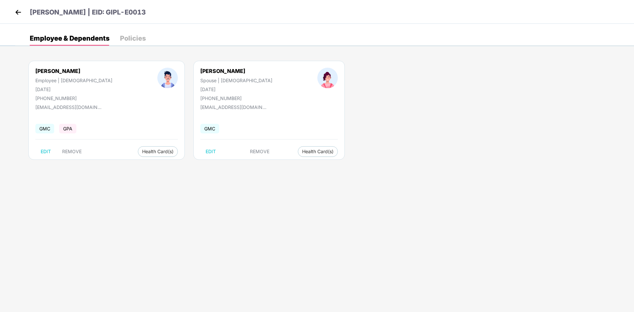
click at [138, 35] on div "Policies" at bounding box center [133, 38] width 26 height 7
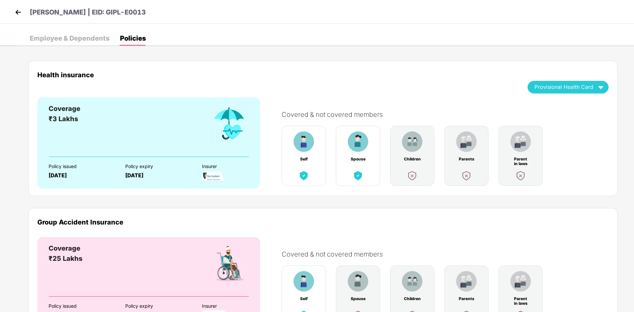
click at [47, 36] on div "Employee & Dependents" at bounding box center [70, 38] width 80 height 7
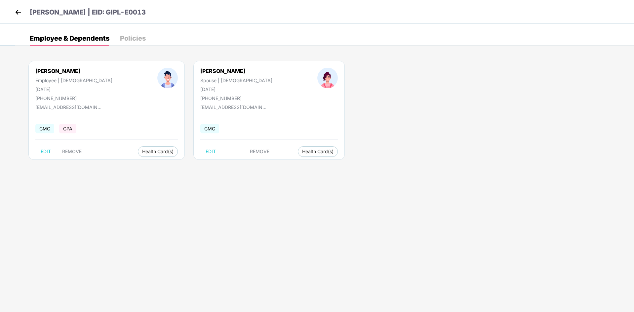
click at [54, 98] on div "[PHONE_NUMBER]" at bounding box center [73, 99] width 77 height 6
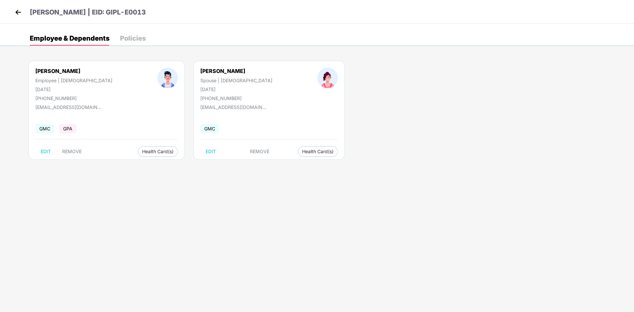
click at [47, 128] on span "GMC" at bounding box center [44, 129] width 19 height 10
click at [44, 149] on span "EDIT" at bounding box center [46, 151] width 10 height 5
select select "****"
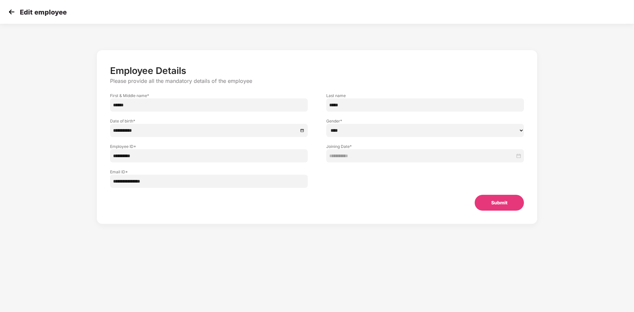
click at [496, 204] on button "Submit" at bounding box center [499, 203] width 49 height 16
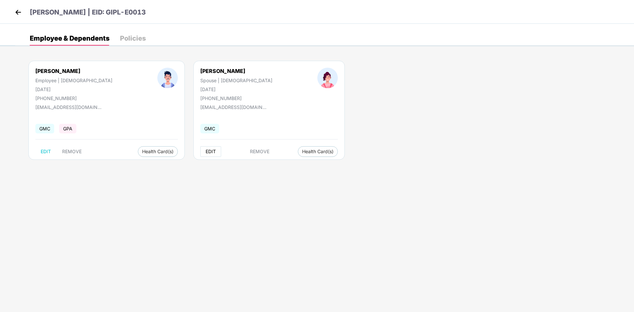
click at [200, 155] on button "EDIT" at bounding box center [210, 151] width 21 height 11
select select "******"
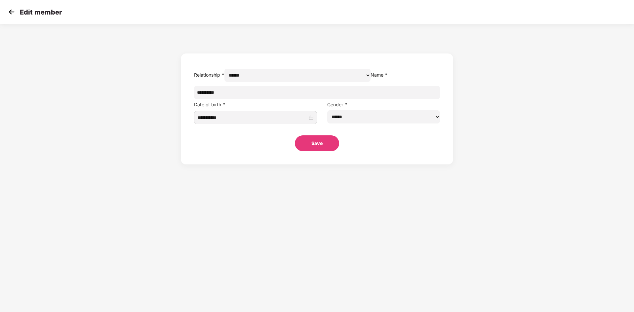
click at [94, 165] on div "**********" at bounding box center [317, 95] width 634 height 137
click at [9, 10] on img at bounding box center [12, 12] width 10 height 10
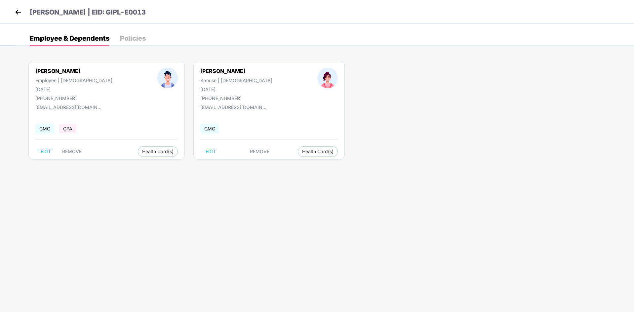
click at [17, 13] on img at bounding box center [18, 12] width 10 height 10
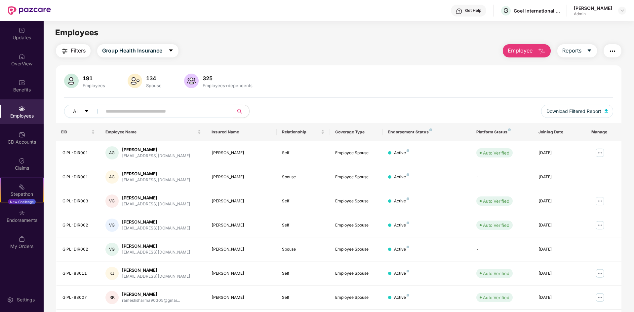
click at [613, 53] on img "button" at bounding box center [612, 51] width 8 height 8
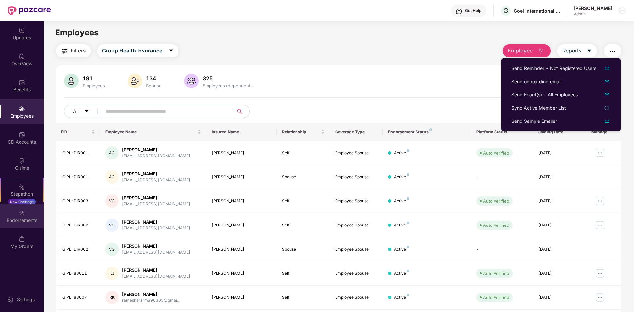
click at [18, 216] on div "Endorsements" at bounding box center [22, 216] width 44 height 25
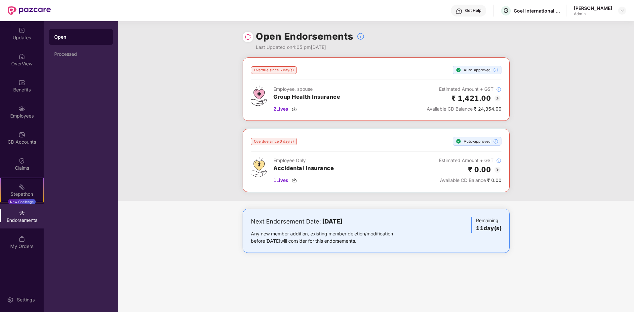
click at [86, 37] on div "Open" at bounding box center [81, 37] width 54 height 7
click at [62, 36] on div "Open" at bounding box center [81, 37] width 54 height 7
click at [68, 56] on div "Processed" at bounding box center [81, 54] width 54 height 5
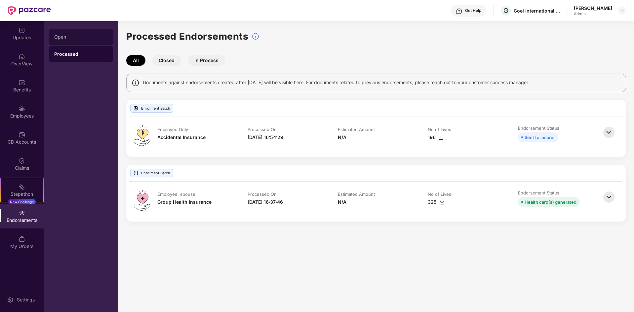
click at [69, 42] on div "Open" at bounding box center [81, 37] width 64 height 16
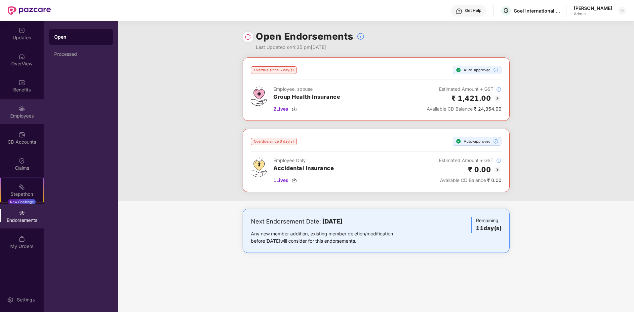
click at [26, 116] on div "Employees" at bounding box center [22, 116] width 44 height 7
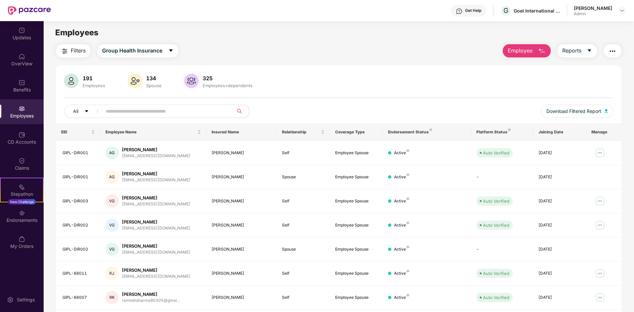
click at [217, 107] on input "text" at bounding box center [165, 111] width 119 height 10
click at [530, 53] on span "Employee" at bounding box center [520, 51] width 25 height 8
click at [438, 77] on div "191 Employees 134 Spouse 325 Employees+dependents" at bounding box center [338, 82] width 549 height 16
click at [389, 55] on div "Filters Group Health Insurance Employee Reports" at bounding box center [339, 50] width 566 height 13
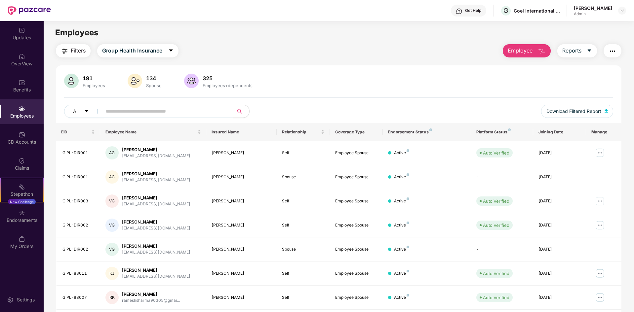
click at [389, 55] on div "Filters Group Health Insurance Employee Reports" at bounding box center [339, 50] width 566 height 13
click at [271, 47] on div "Filters Group Health Insurance Employee Reports" at bounding box center [339, 50] width 566 height 13
click at [184, 110] on input "text" at bounding box center [165, 111] width 119 height 10
click at [167, 110] on input "text" at bounding box center [165, 111] width 119 height 10
click at [28, 113] on div "Employees" at bounding box center [22, 116] width 44 height 7
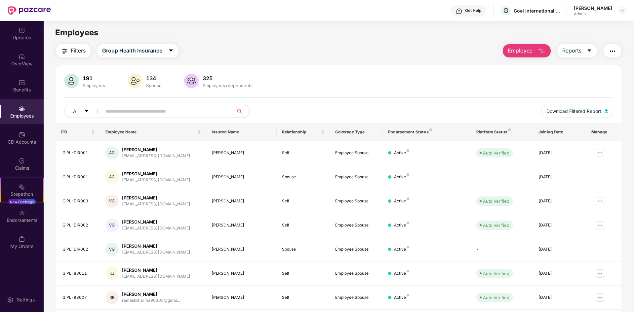
click at [89, 85] on div "Employees" at bounding box center [93, 85] width 25 height 5
click at [74, 82] on img at bounding box center [71, 81] width 15 height 15
click at [70, 54] on button "Filters" at bounding box center [73, 50] width 35 height 13
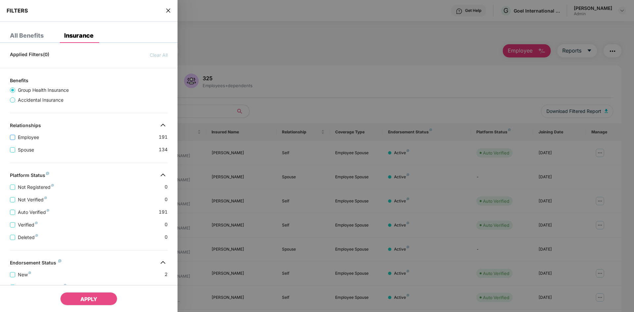
click at [23, 135] on span "Employee" at bounding box center [28, 137] width 26 height 7
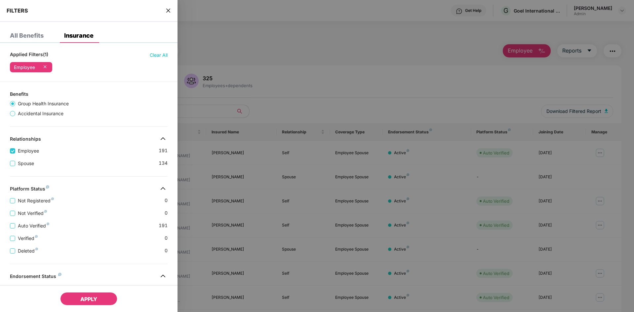
click at [81, 301] on span "APPLY" at bounding box center [88, 299] width 17 height 7
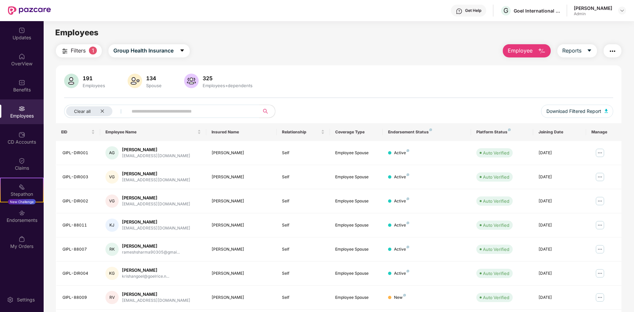
click at [182, 111] on input "text" at bounding box center [191, 111] width 119 height 10
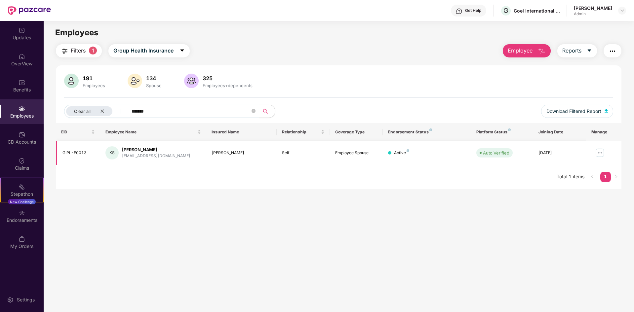
type input "******"
click at [597, 156] on img at bounding box center [600, 153] width 11 height 11
click at [579, 112] on span "Download Filtered Report" at bounding box center [573, 111] width 55 height 7
click at [429, 249] on main "Employees Filters 1 Group Health Insurance Employee Reports 191 Employees 134 S…" at bounding box center [339, 177] width 590 height 312
click at [542, 54] on img "button" at bounding box center [542, 51] width 8 height 8
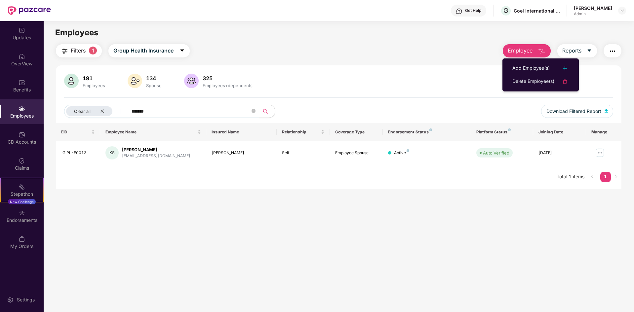
click at [615, 53] on img "button" at bounding box center [612, 51] width 8 height 8
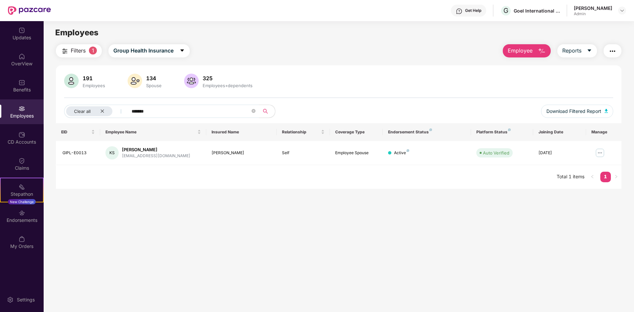
click at [475, 25] on main "Employees Filters 1 Group Health Insurance Employee Reports 191 Employees 134 S…" at bounding box center [339, 177] width 590 height 312
click at [136, 151] on div "[PERSON_NAME]" at bounding box center [156, 150] width 68 height 6
click at [115, 154] on div "KS" at bounding box center [111, 152] width 13 height 13
click at [599, 153] on img at bounding box center [600, 153] width 11 height 11
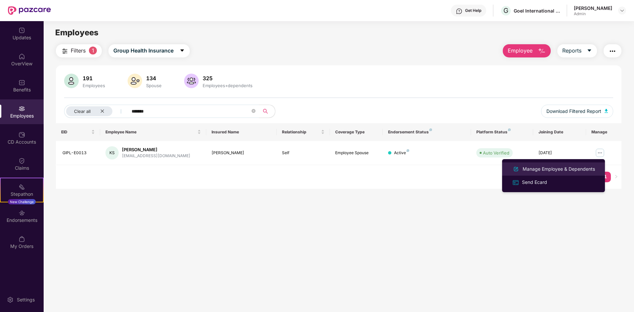
click at [529, 169] on div "Manage Employee & Dependents" at bounding box center [558, 169] width 75 height 7
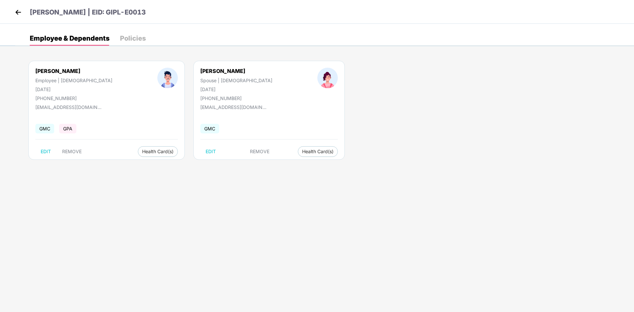
click at [17, 15] on img at bounding box center [18, 12] width 10 height 10
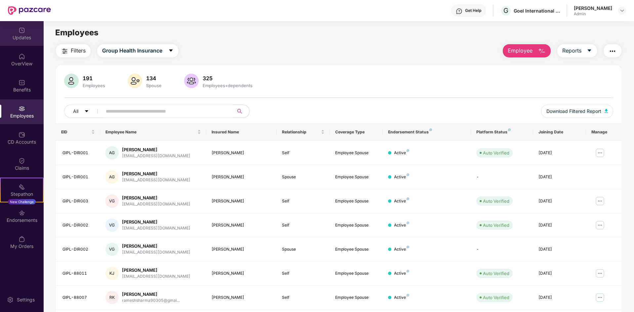
click at [23, 30] on img at bounding box center [22, 30] width 7 height 7
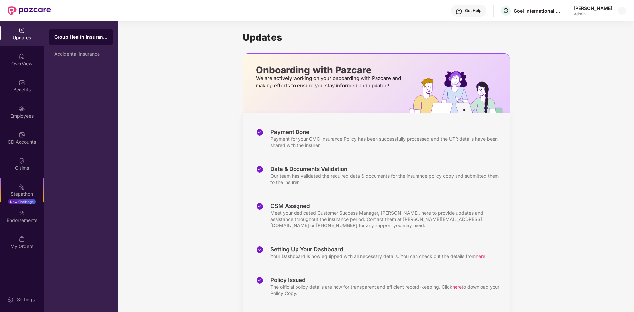
click at [64, 39] on div "Group Health Insurance" at bounding box center [81, 37] width 54 height 7
click at [16, 209] on div "Endorsements" at bounding box center [22, 216] width 44 height 25
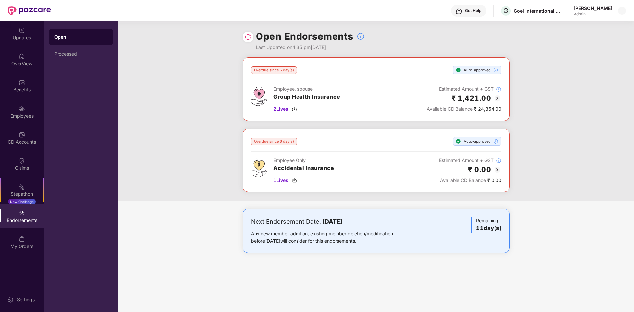
click at [246, 37] on img at bounding box center [248, 37] width 7 height 7
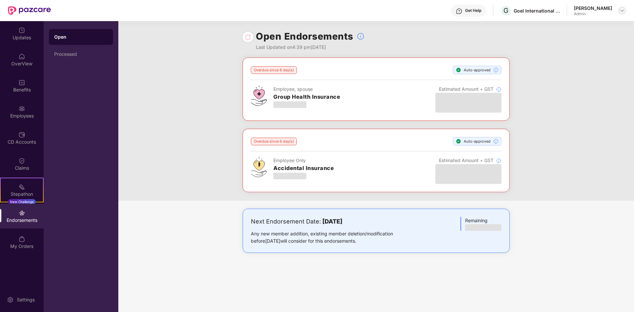
click at [620, 12] on img at bounding box center [621, 10] width 5 height 5
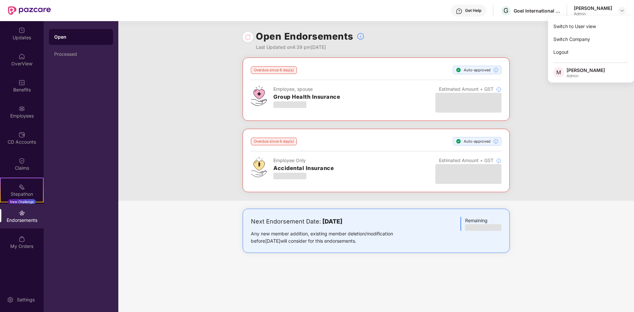
click at [131, 87] on div "Overdue since 6 day(s) Auto-approved Employee, spouse Group Health Insurance Es…" at bounding box center [376, 129] width 516 height 143
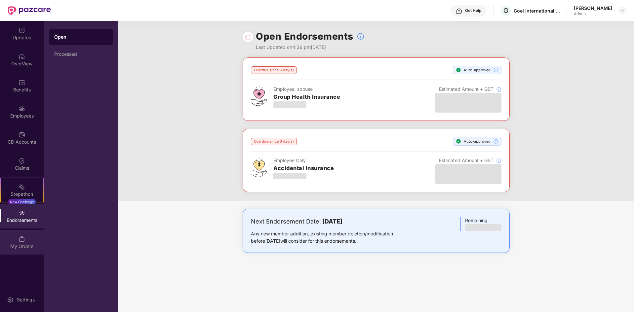
click at [21, 238] on img at bounding box center [22, 239] width 7 height 7
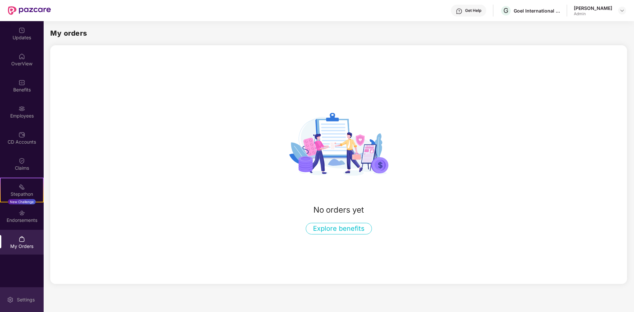
click at [23, 298] on div "Settings" at bounding box center [26, 300] width 22 height 7
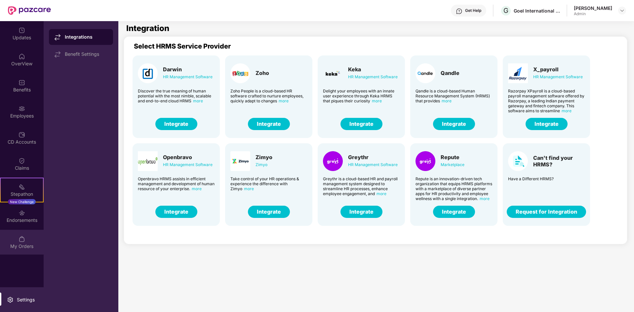
click at [24, 237] on img at bounding box center [22, 239] width 7 height 7
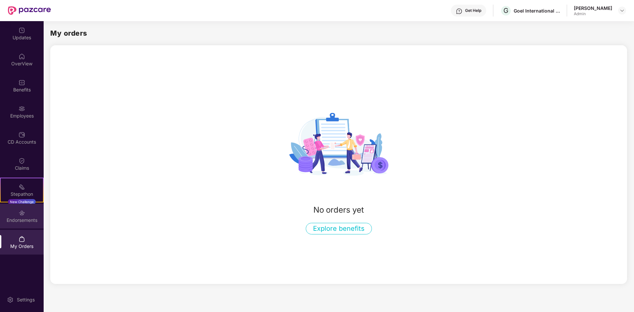
click at [28, 210] on div "Endorsements" at bounding box center [22, 216] width 44 height 25
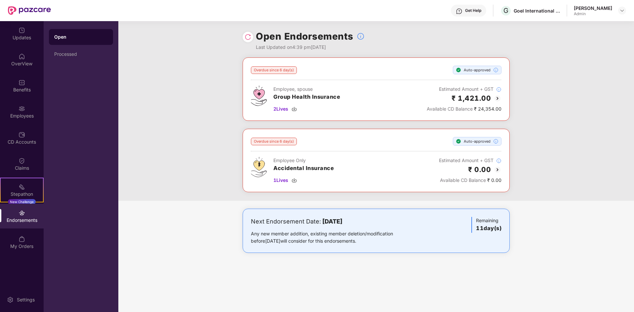
click at [27, 214] on div "Endorsements" at bounding box center [22, 216] width 44 height 25
click at [23, 137] on img at bounding box center [22, 135] width 7 height 7
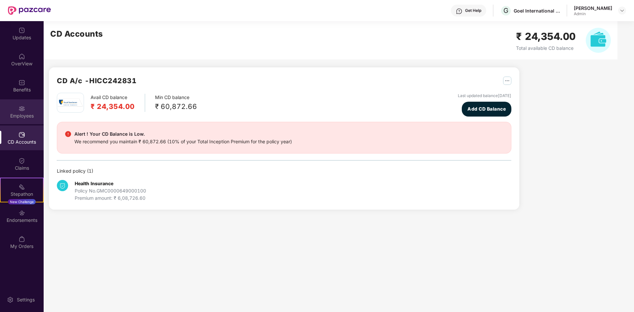
click at [29, 110] on div "Employees" at bounding box center [22, 111] width 44 height 25
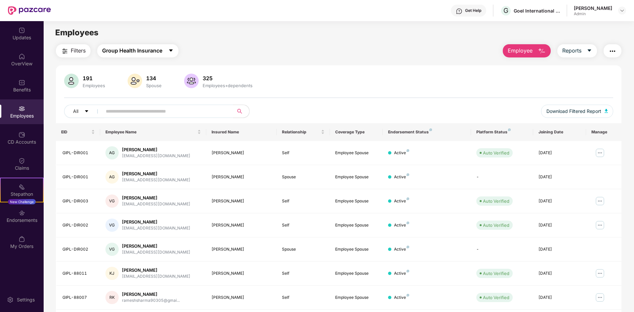
click at [172, 54] on span "caret-down" at bounding box center [170, 51] width 5 height 6
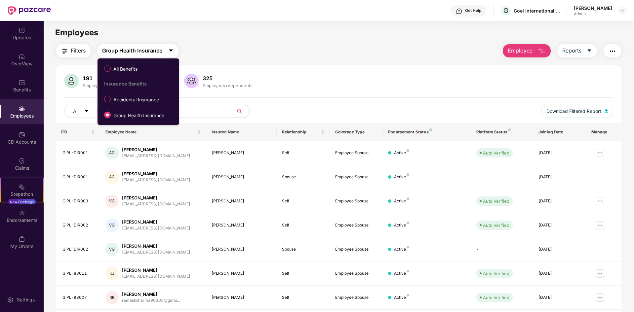
click at [172, 54] on button "Group Health Insurance" at bounding box center [137, 50] width 81 height 13
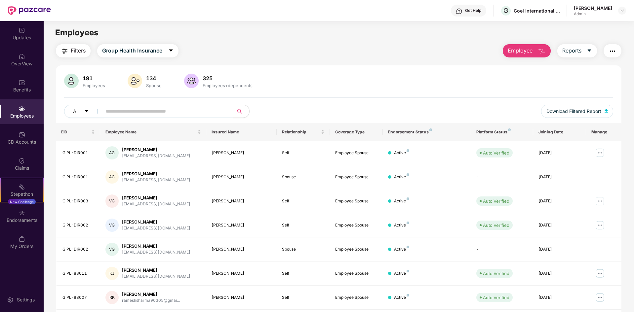
click at [609, 52] on img "button" at bounding box center [612, 51] width 8 height 8
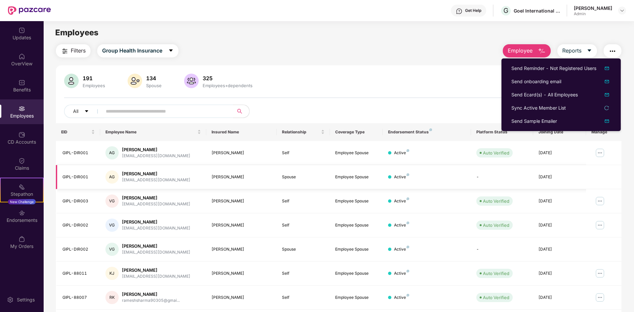
scroll to position [66, 0]
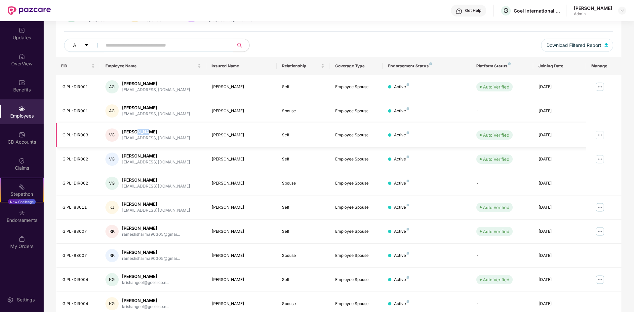
drag, startPoint x: 135, startPoint y: 133, endPoint x: 144, endPoint y: 132, distance: 8.9
click at [144, 132] on div "[PERSON_NAME]" at bounding box center [156, 132] width 68 height 6
click at [601, 205] on img at bounding box center [600, 207] width 11 height 11
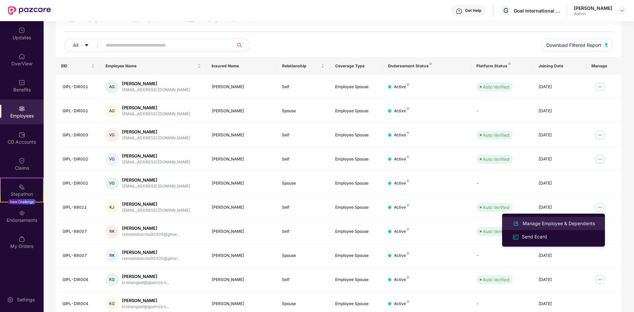
click at [540, 226] on div "Manage Employee & Dependents" at bounding box center [558, 223] width 75 height 7
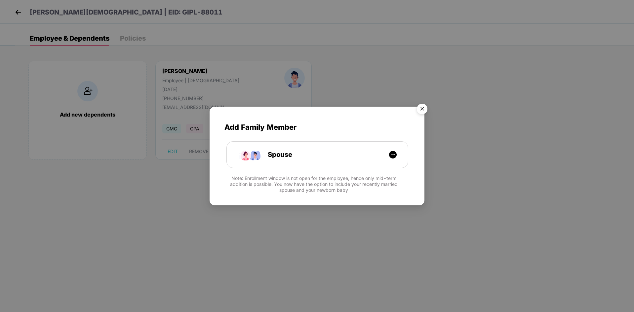
click at [423, 106] on img "Close" at bounding box center [422, 110] width 19 height 19
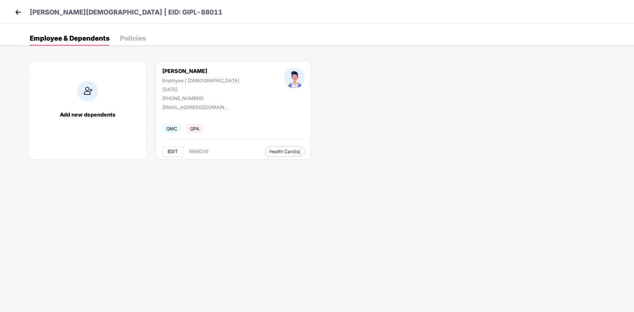
click at [174, 150] on span "EDIT" at bounding box center [173, 151] width 10 height 5
select select "****"
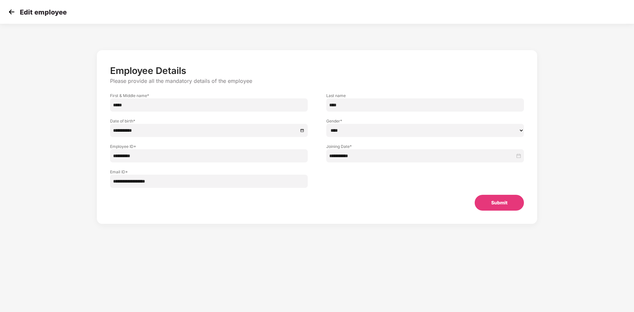
click at [138, 178] on input "**********" at bounding box center [209, 181] width 198 height 13
click at [159, 185] on input "**********" at bounding box center [209, 181] width 198 height 13
click at [180, 180] on input "**********" at bounding box center [209, 181] width 198 height 13
type input "**********"
click at [7, 10] on img at bounding box center [12, 12] width 10 height 10
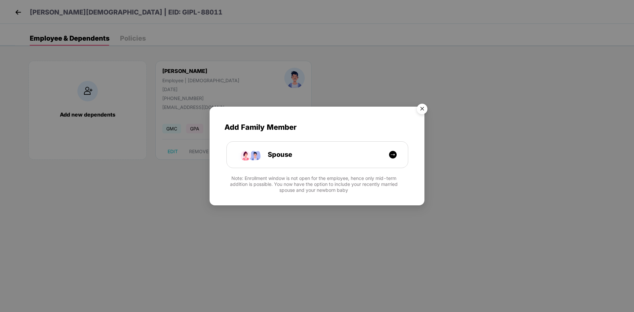
click at [425, 110] on img "Close" at bounding box center [422, 110] width 19 height 19
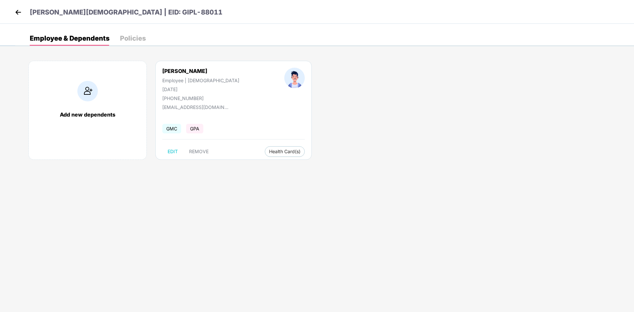
click at [19, 14] on img at bounding box center [18, 12] width 10 height 10
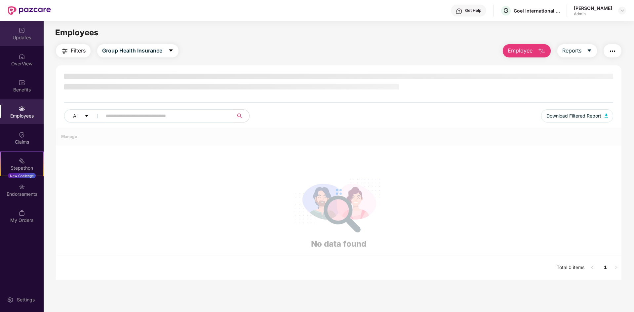
click at [26, 40] on div "Updates" at bounding box center [22, 37] width 44 height 7
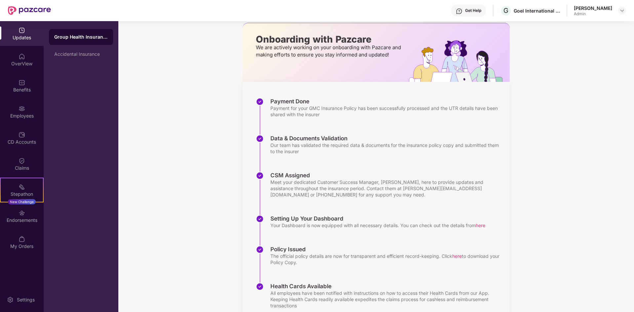
scroll to position [57, 0]
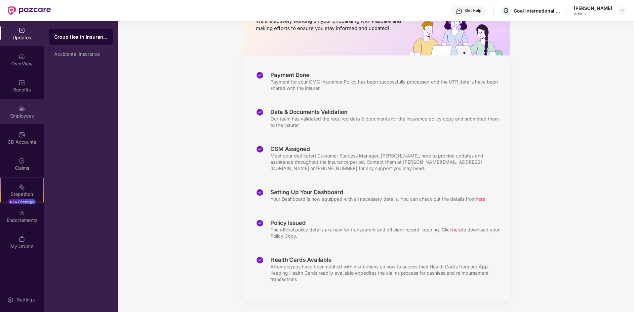
click at [24, 119] on div "Employees" at bounding box center [22, 116] width 44 height 7
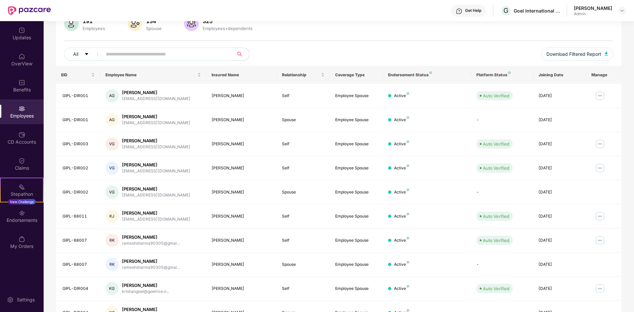
scroll to position [0, 0]
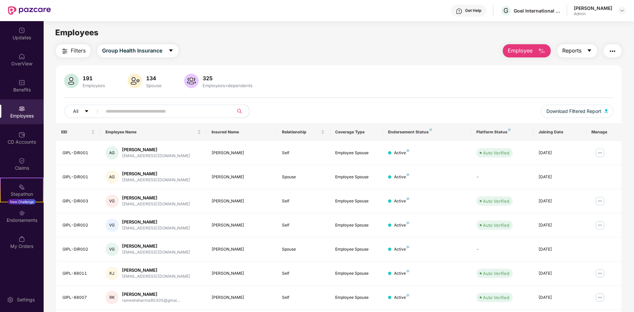
click at [589, 50] on icon "caret-down" at bounding box center [589, 51] width 4 height 2
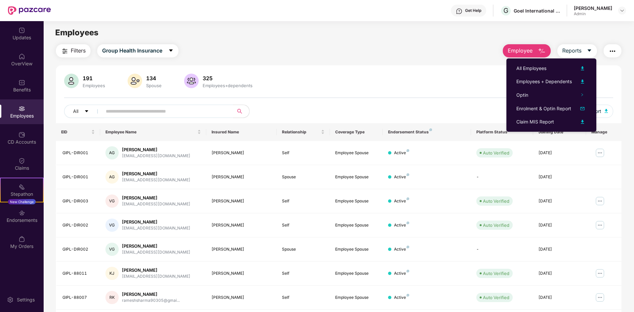
click at [613, 49] on img "button" at bounding box center [612, 51] width 8 height 8
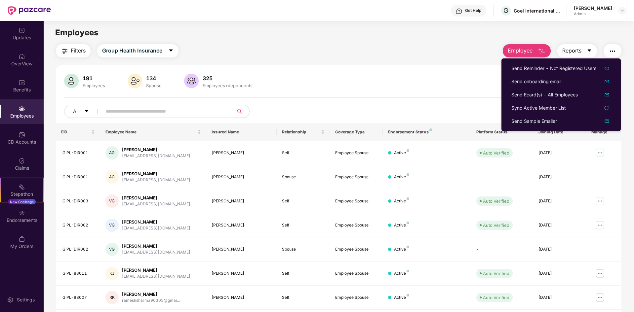
click at [589, 50] on icon "caret-down" at bounding box center [589, 51] width 4 height 2
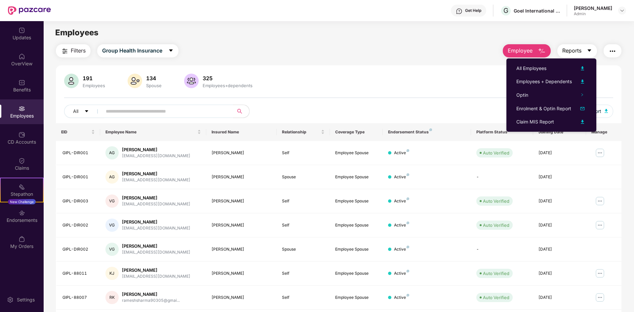
click at [564, 54] on span "Reports" at bounding box center [571, 51] width 19 height 8
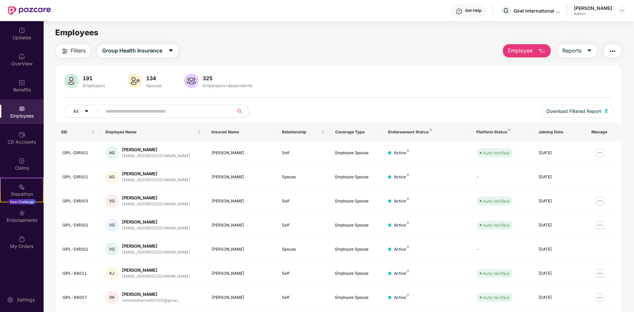
click at [479, 14] on div "Get Help" at bounding box center [468, 11] width 35 height 12
click at [121, 233] on td "VG Vijay Goel vijaygoel@goelrice.net" at bounding box center [153, 226] width 106 height 24
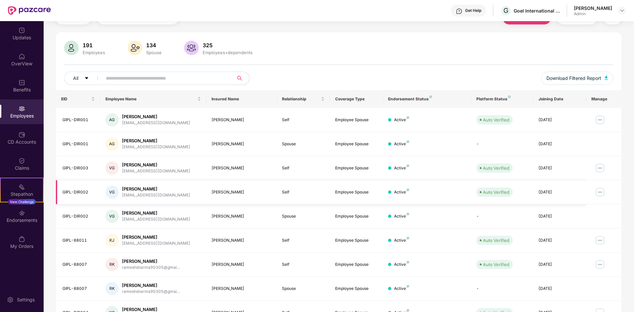
click at [116, 187] on div "VG" at bounding box center [111, 192] width 13 height 13
click at [127, 116] on div "[PERSON_NAME]" at bounding box center [156, 117] width 68 height 6
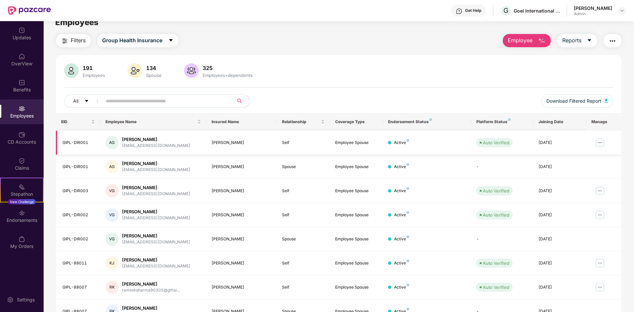
scroll to position [0, 0]
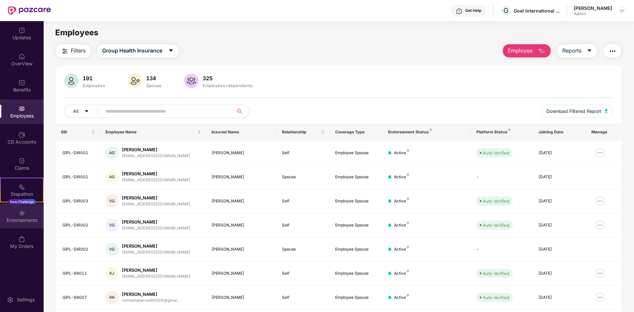
click at [21, 216] on img at bounding box center [22, 213] width 7 height 7
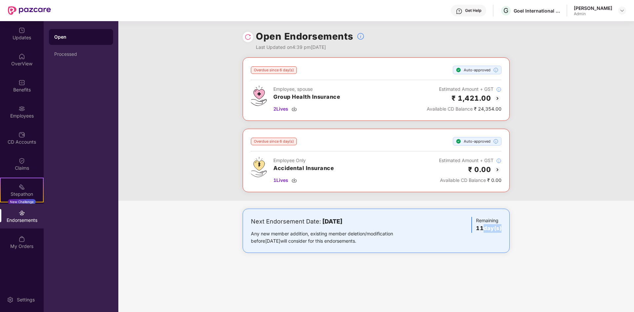
drag, startPoint x: 481, startPoint y: 231, endPoint x: 498, endPoint y: 230, distance: 16.9
click at [498, 230] on h3 "11 day(s)" at bounding box center [488, 228] width 25 height 9
click at [496, 230] on h3 "11 day(s)" at bounding box center [488, 228] width 25 height 9
drag, startPoint x: 293, startPoint y: 224, endPoint x: 363, endPoint y: 226, distance: 69.8
click at [363, 226] on div "Next Endorsement Date: 01 September 2025" at bounding box center [332, 221] width 163 height 9
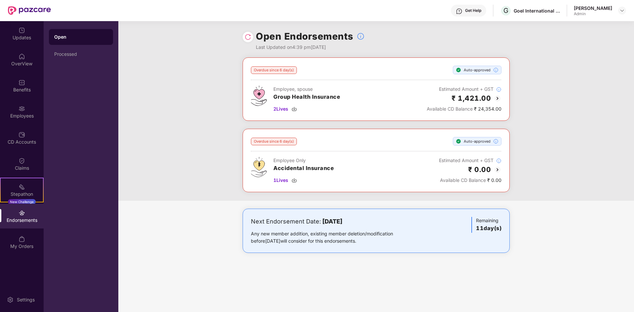
click at [363, 226] on div "Next Endorsement Date: 01 September 2025" at bounding box center [332, 221] width 163 height 9
click at [324, 243] on div "Any new member addition, existing member deletion/modification before 01 Septem…" at bounding box center [332, 237] width 163 height 15
drag, startPoint x: 346, startPoint y: 240, endPoint x: 374, endPoint y: 242, distance: 28.1
click at [374, 242] on div "Any new member addition, existing member deletion/modification before 01 Septem…" at bounding box center [332, 237] width 163 height 15
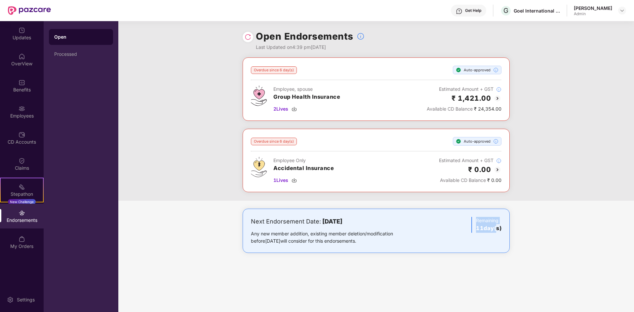
drag, startPoint x: 476, startPoint y: 226, endPoint x: 493, endPoint y: 230, distance: 18.0
click at [493, 230] on div "Next Endorsement Date: [DATE] Any new member addition, existing member deletion…" at bounding box center [376, 231] width 251 height 28
click at [493, 230] on h3 "11 day(s)" at bounding box center [488, 228] width 25 height 9
click at [324, 239] on div "Any new member addition, existing member deletion/modification before 01 Septem…" at bounding box center [332, 237] width 163 height 15
click at [21, 114] on div "Employees" at bounding box center [22, 116] width 44 height 7
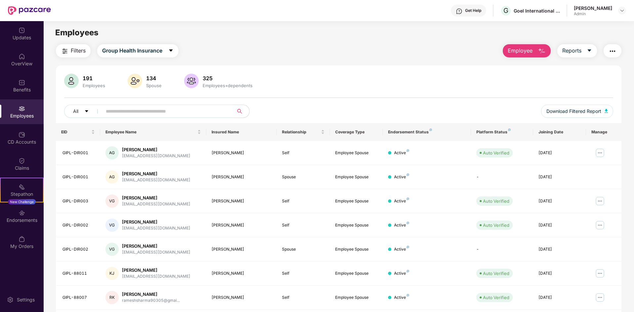
click at [140, 111] on input "text" at bounding box center [165, 111] width 119 height 10
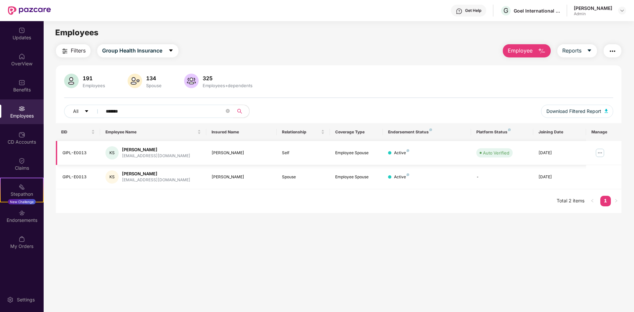
type input "******"
click at [599, 154] on img at bounding box center [600, 153] width 11 height 11
click at [453, 217] on main "Employees Filters Group Health Insurance Employee Reports 191 Employees 134 Spo…" at bounding box center [339, 177] width 590 height 312
click at [535, 157] on td "[DATE]" at bounding box center [559, 153] width 53 height 24
click at [596, 151] on img at bounding box center [600, 153] width 11 height 11
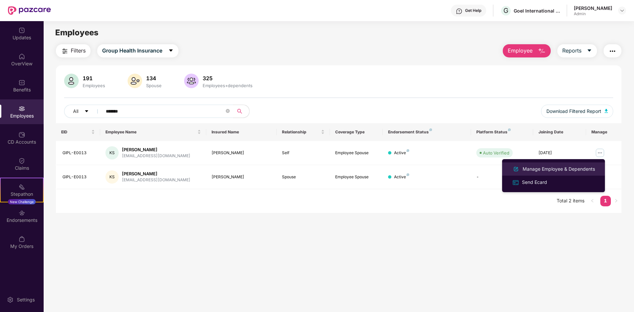
click at [555, 164] on li "Manage Employee & Dependents" at bounding box center [553, 169] width 103 height 13
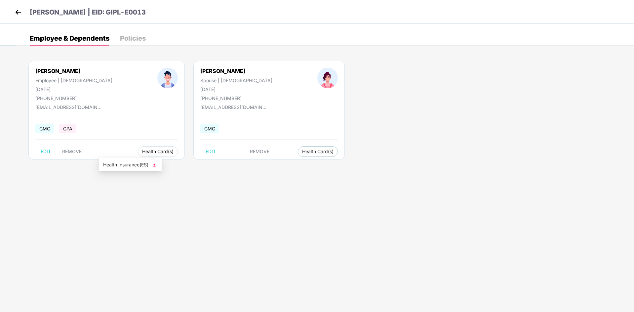
click at [142, 152] on span "Health Card(s)" at bounding box center [157, 151] width 31 height 3
click at [125, 165] on span "Health Insurance(ES)" at bounding box center [130, 164] width 55 height 7
click at [298, 154] on button "Health Card(s)" at bounding box center [318, 151] width 40 height 11
click at [255, 167] on span "Health Insurance(ES)" at bounding box center [257, 164] width 55 height 7
